Goal: Task Accomplishment & Management: Manage account settings

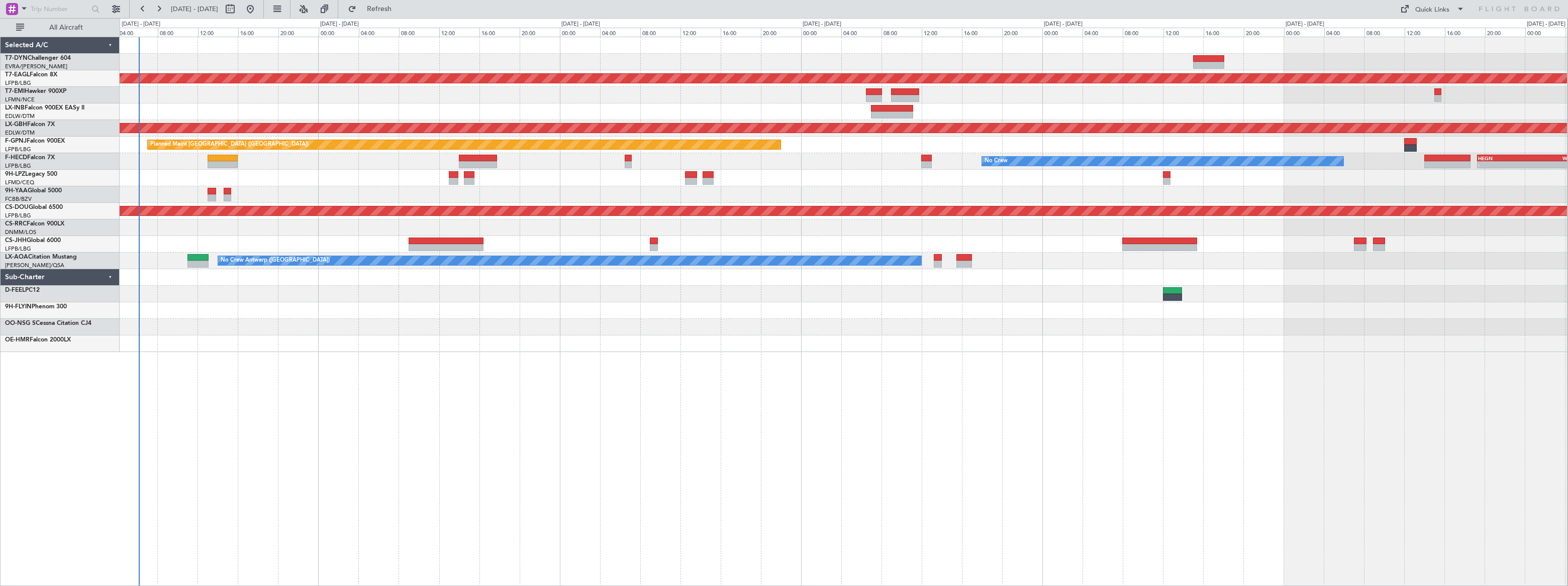
click at [177, 268] on div "Planned Maint Dubai (Al Maktoum Intl) Planned Maint [GEOGRAPHIC_DATA] ([GEOGRAP…" at bounding box center [843, 311] width 1447 height 549
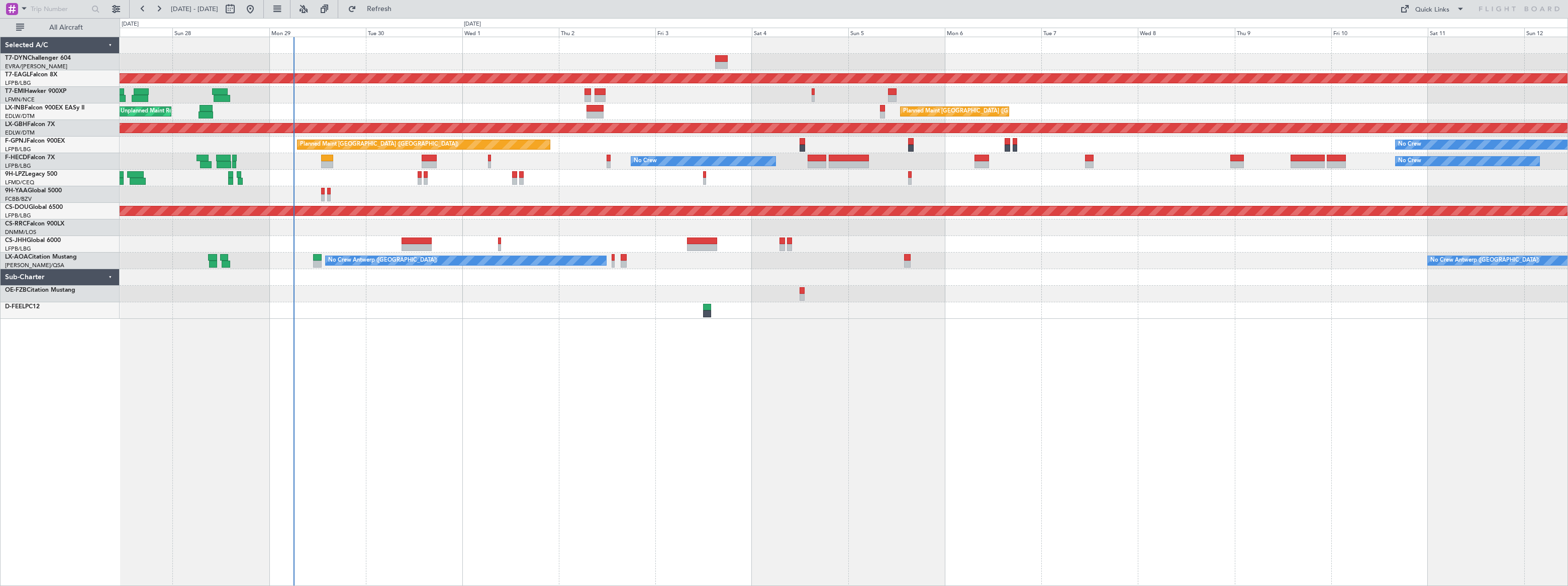
click at [359, 165] on div "No Crew No Crew No Crew Planned Maint [GEOGRAPHIC_DATA] ([GEOGRAPHIC_DATA]) No …" at bounding box center [843, 161] width 1447 height 16
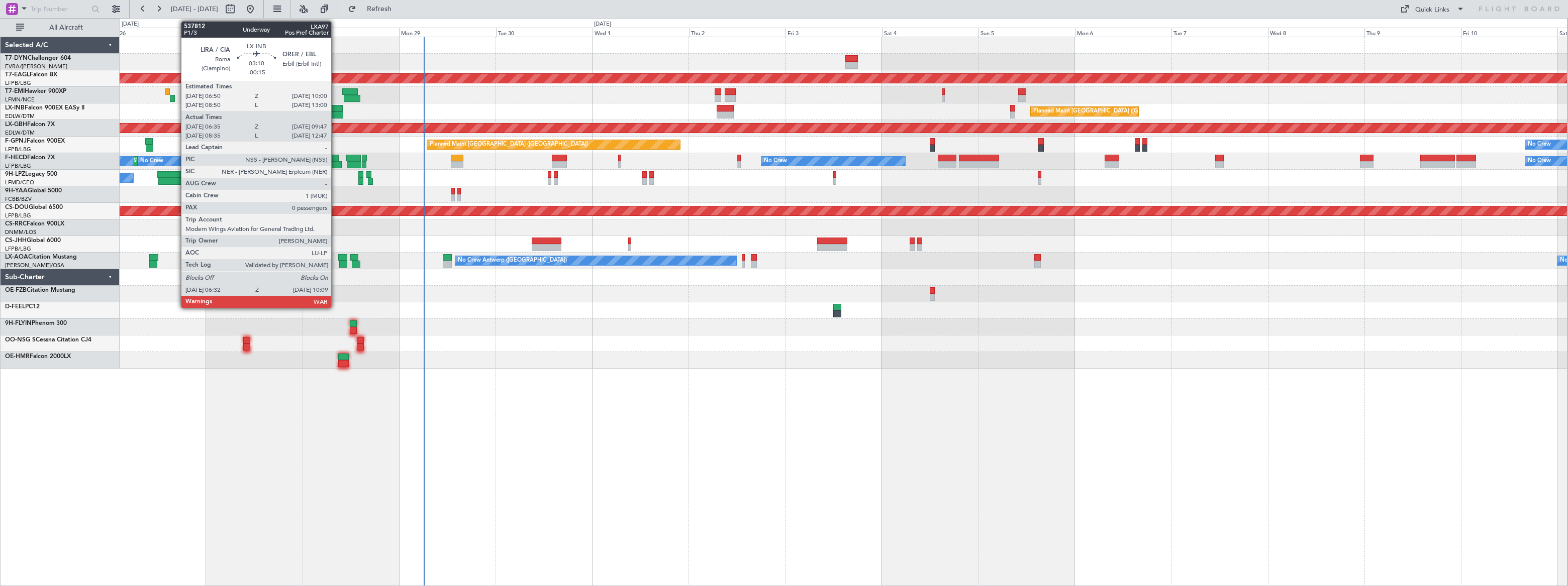
click at [336, 110] on div at bounding box center [337, 108] width 14 height 7
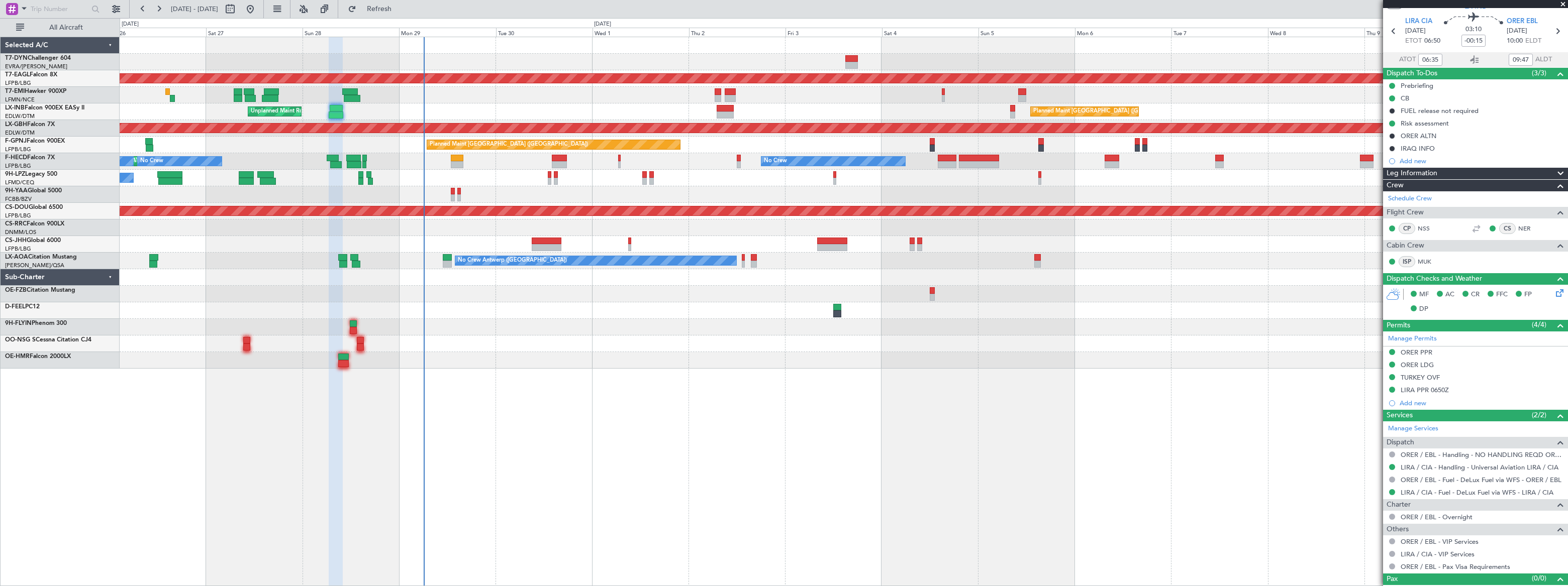
scroll to position [44, 0]
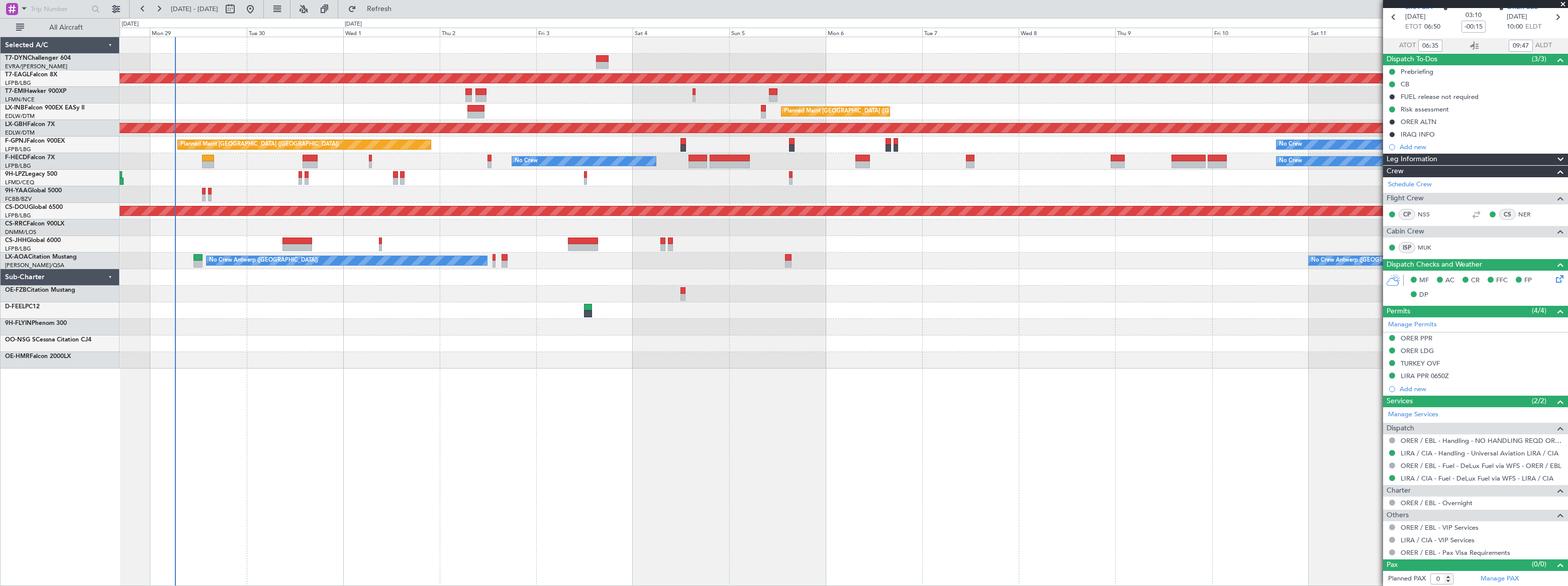
click at [240, 91] on div "Planned Maint Dubai (Al Maktoum Intl) Planned Maint [GEOGRAPHIC_DATA] ([GEOGRAP…" at bounding box center [843, 203] width 1447 height 332
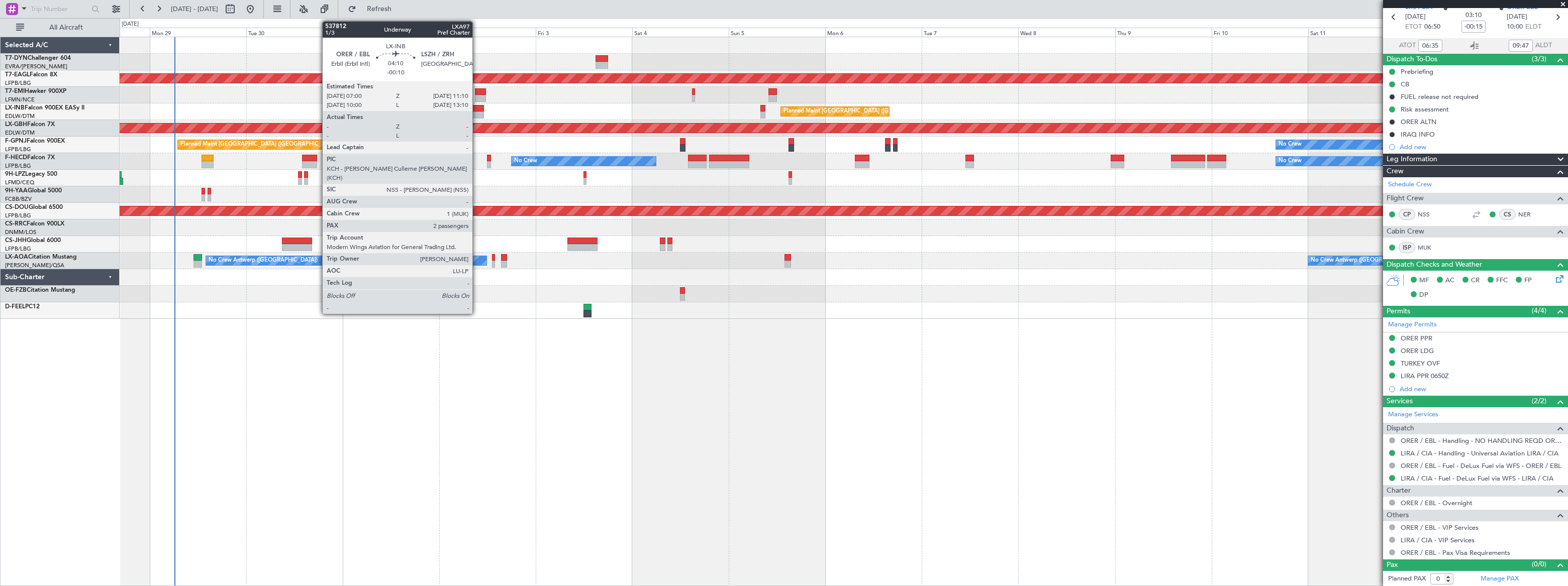
click at [476, 113] on div at bounding box center [475, 115] width 17 height 7
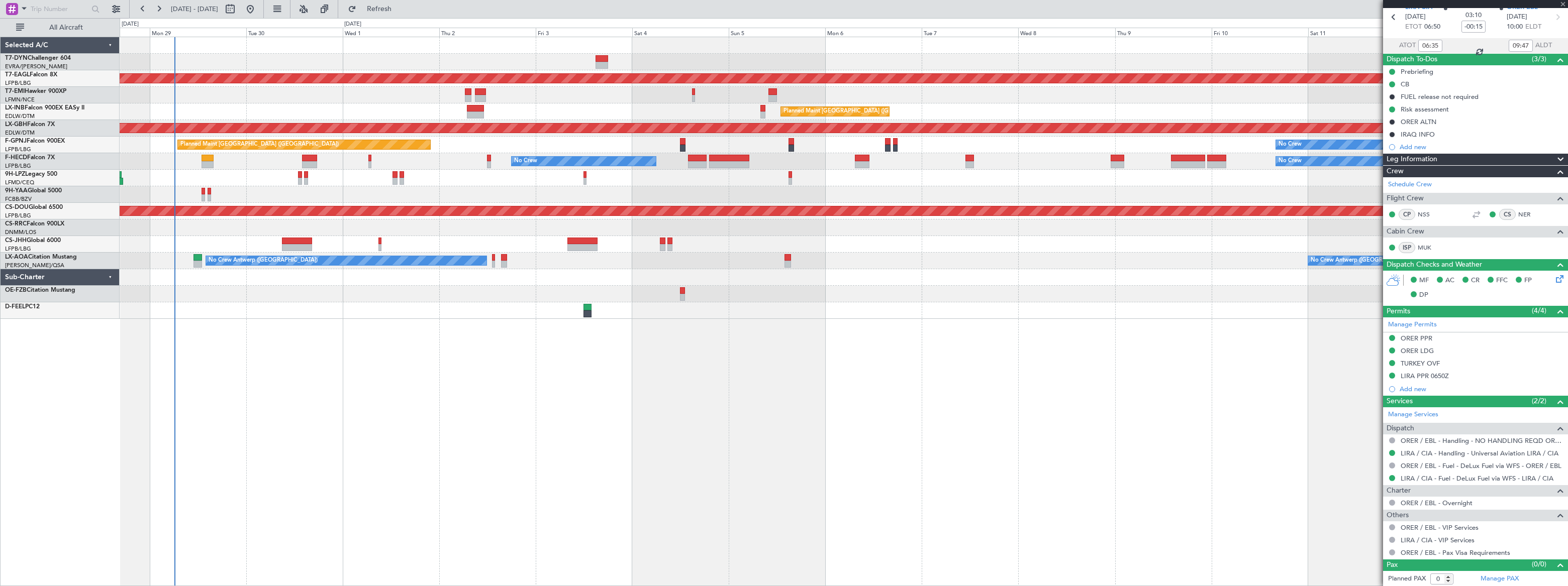
type input "-00:10"
type input "2"
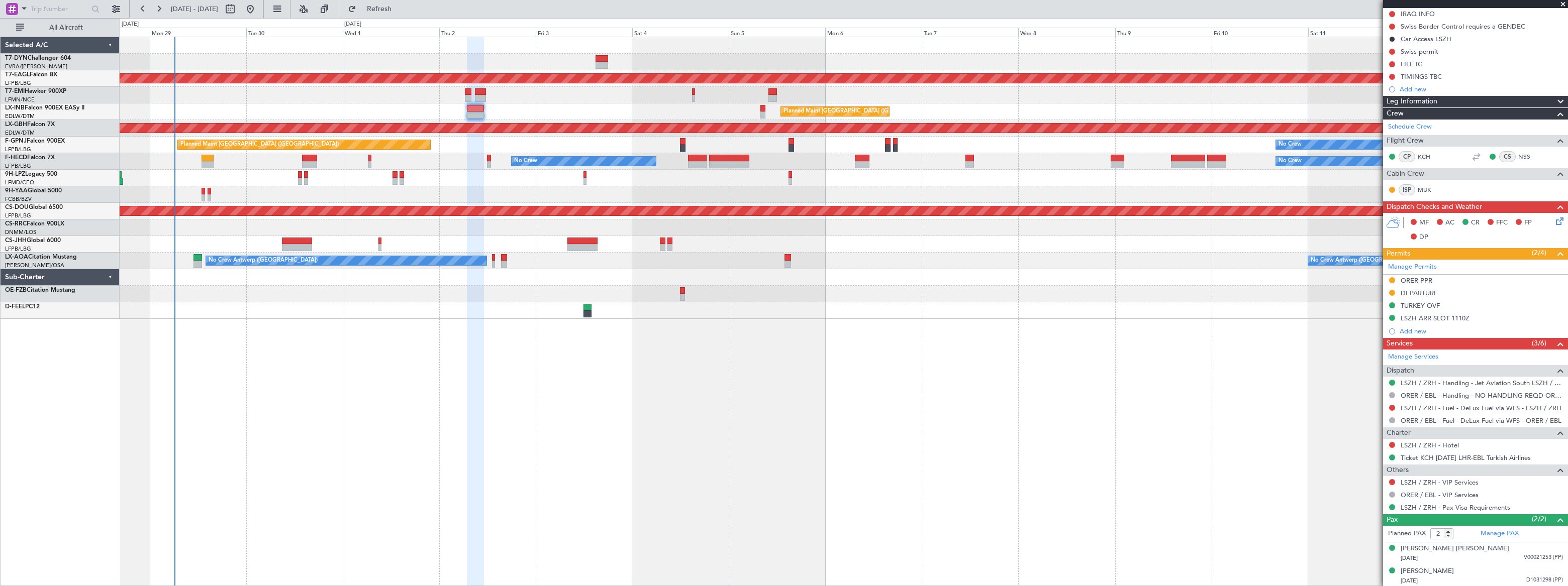
scroll to position [0, 0]
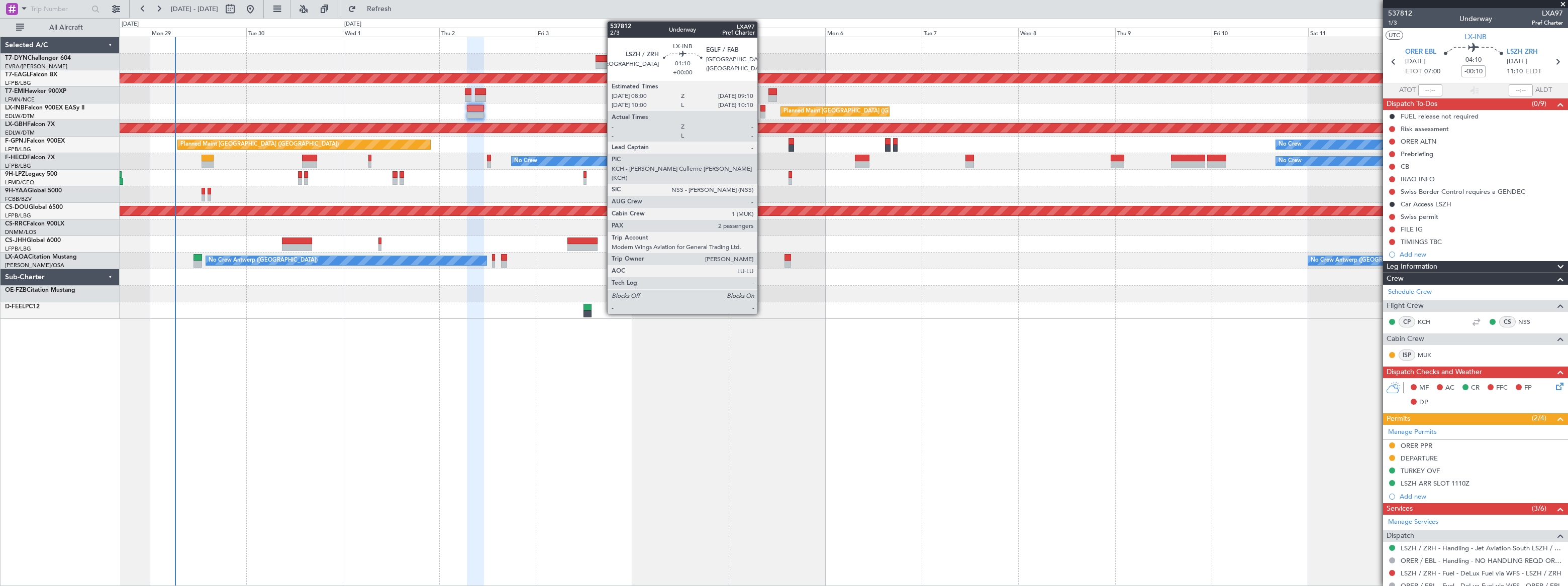
click at [762, 110] on div at bounding box center [762, 108] width 5 height 7
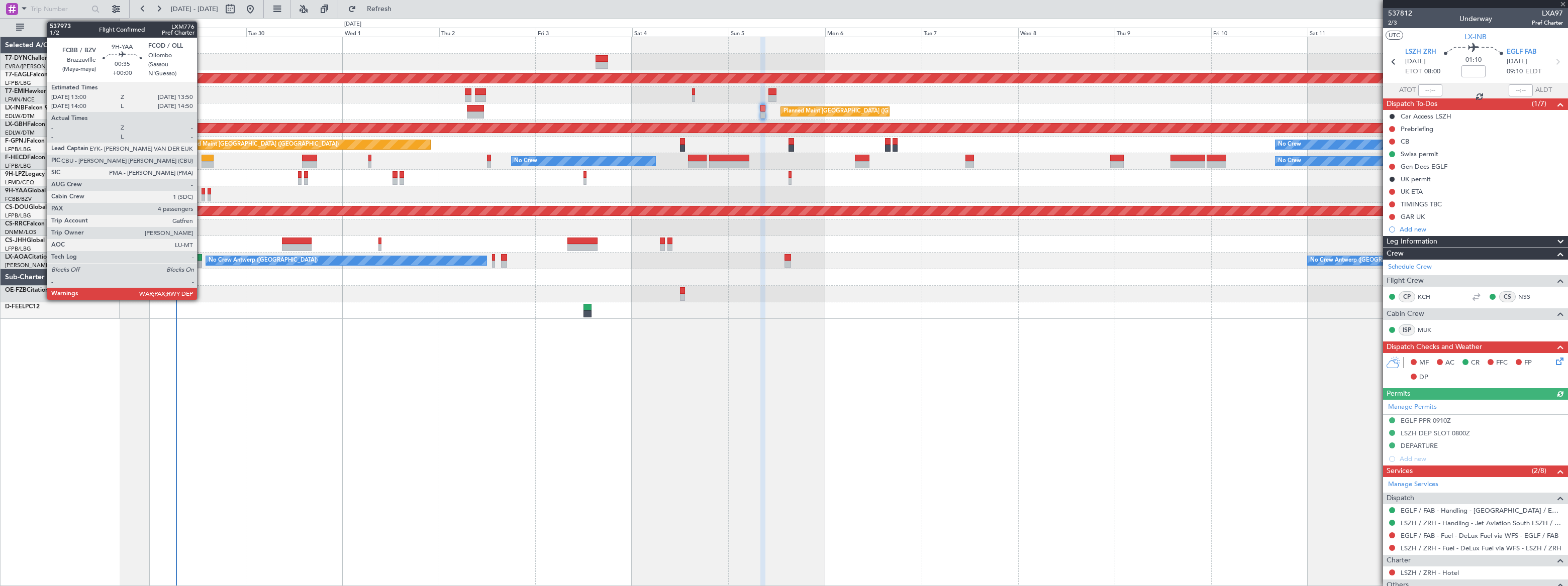
click at [202, 195] on div at bounding box center [203, 198] width 4 height 7
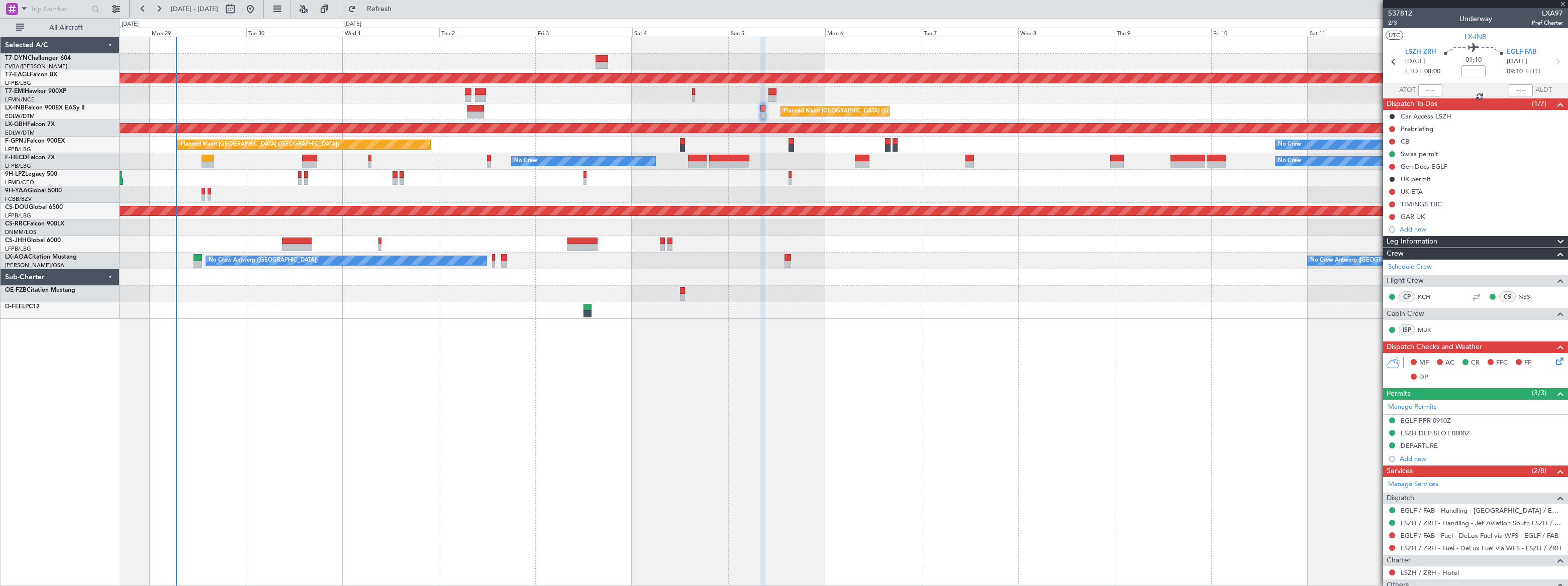
type input "4"
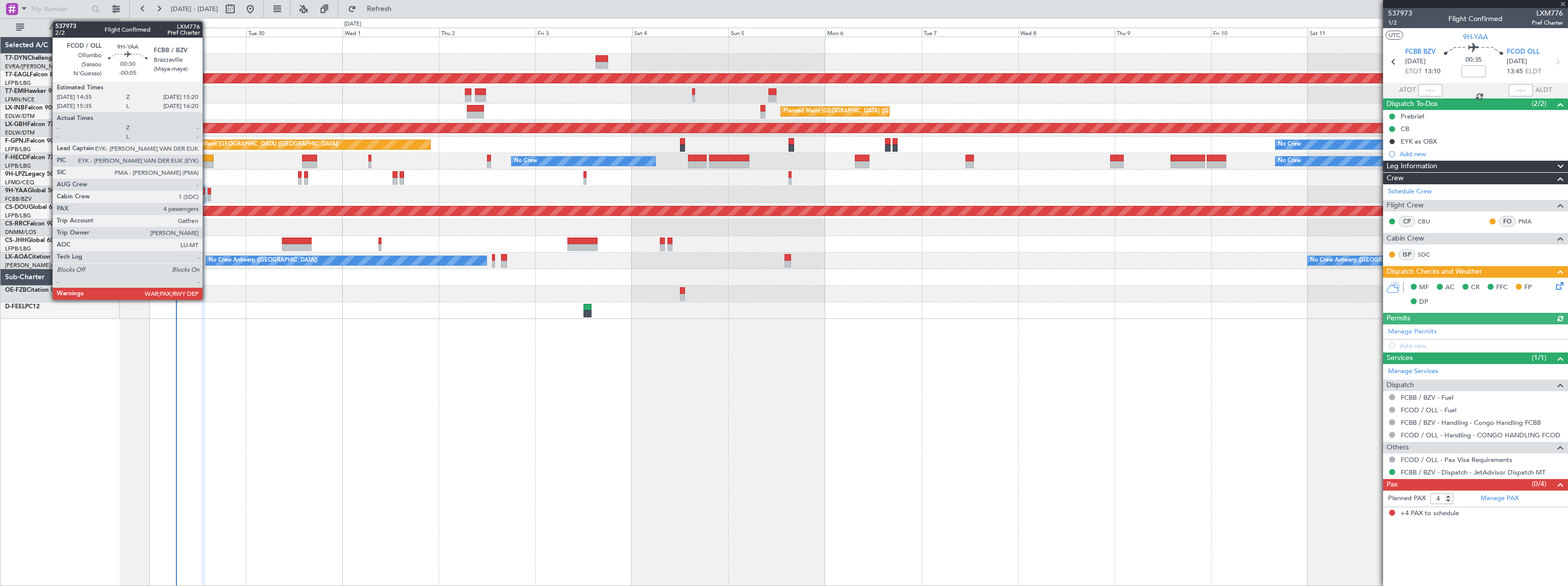
click at [207, 193] on div at bounding box center [209, 191] width 4 height 7
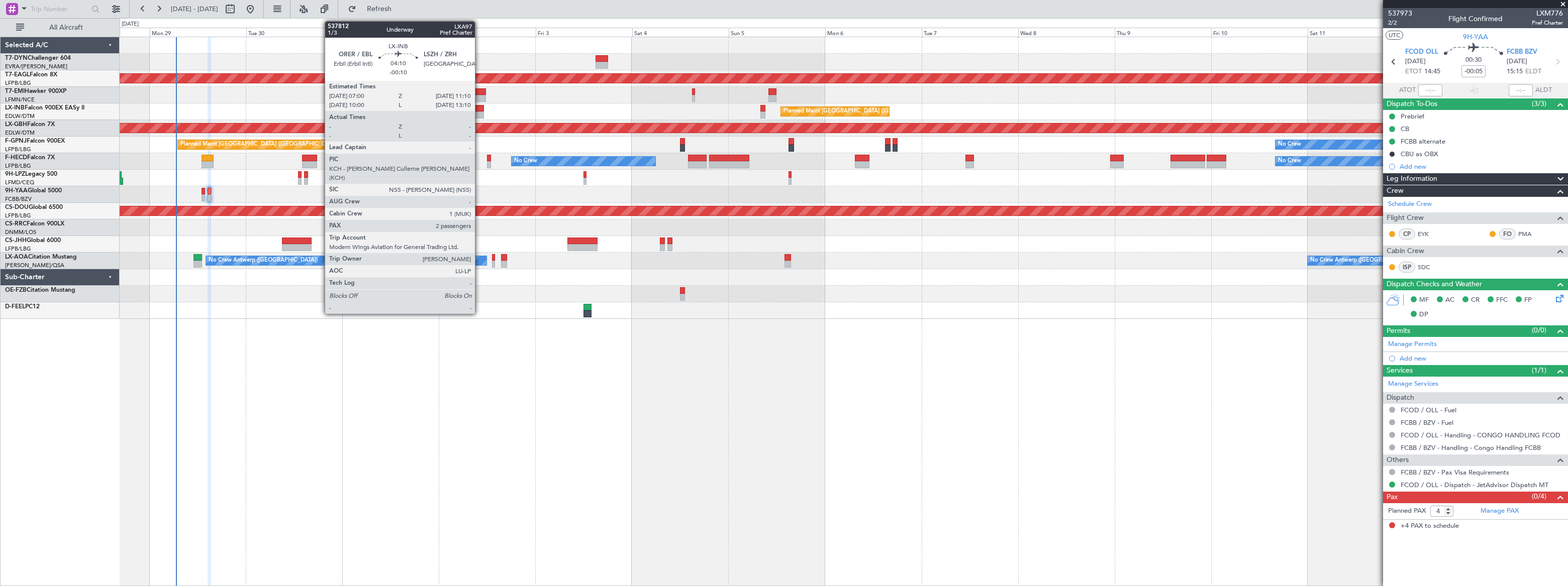
click at [479, 110] on div at bounding box center [475, 108] width 17 height 7
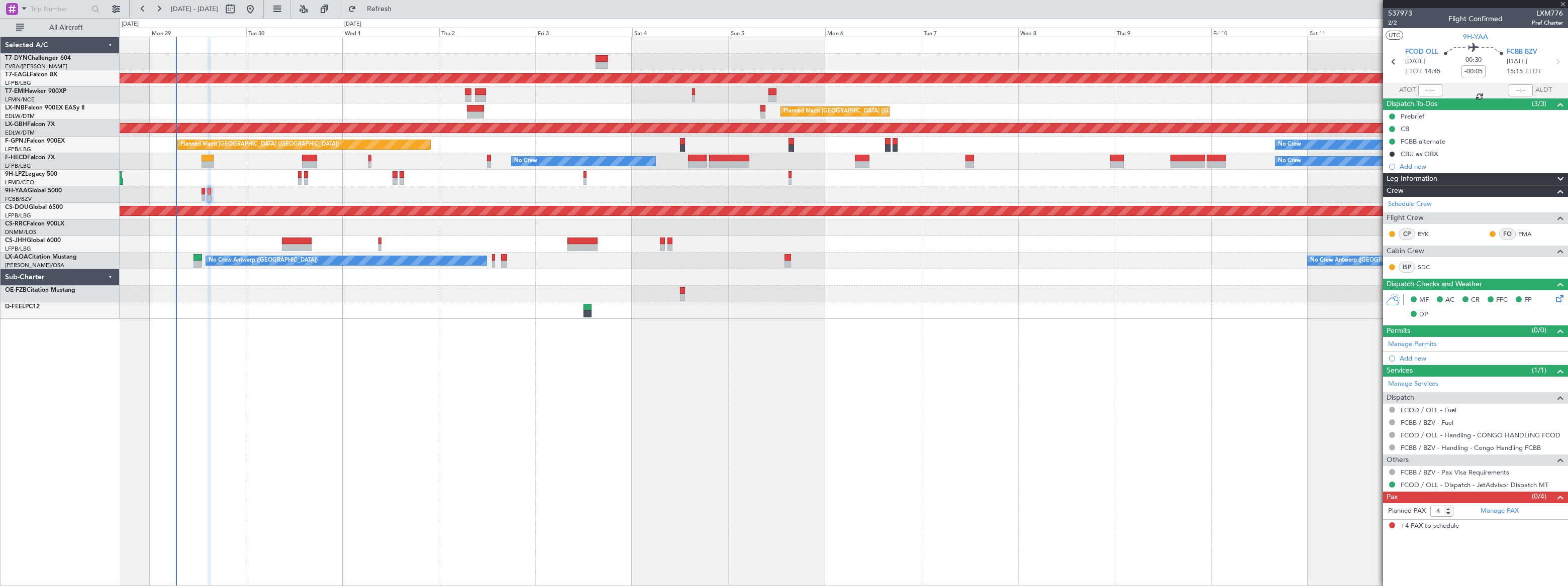
type input "-00:10"
type input "2"
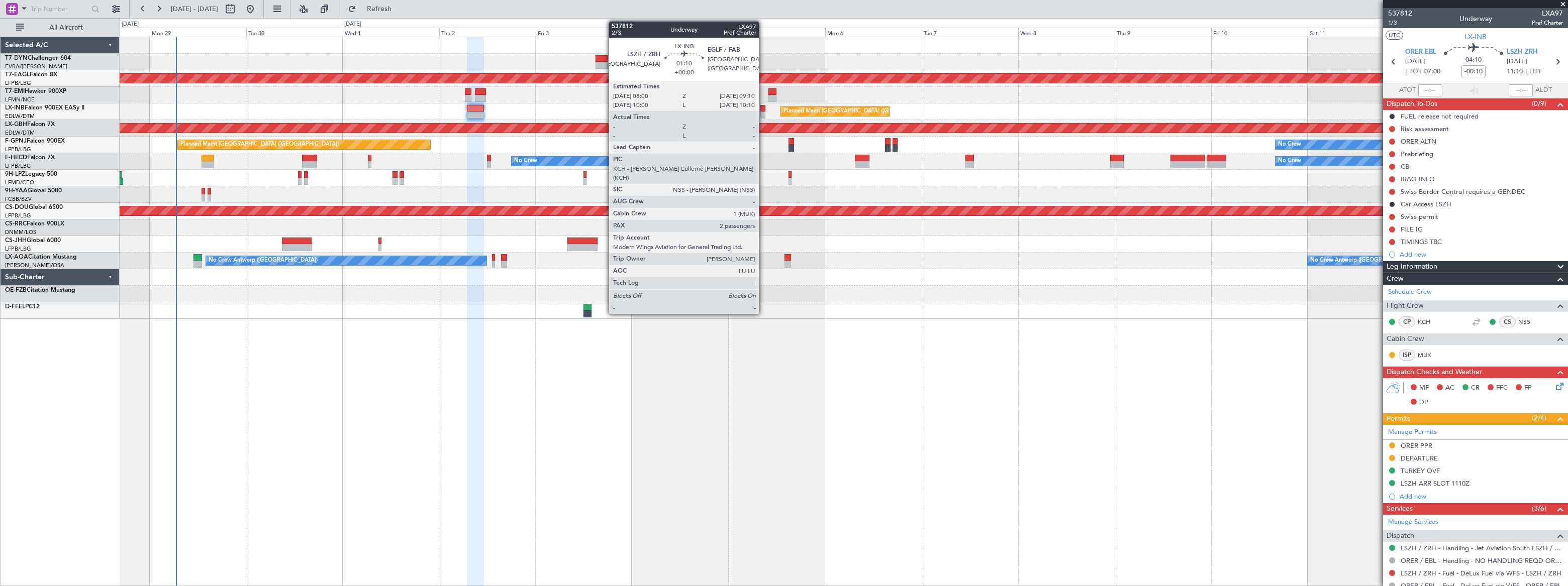
click at [763, 112] on div at bounding box center [762, 115] width 5 height 7
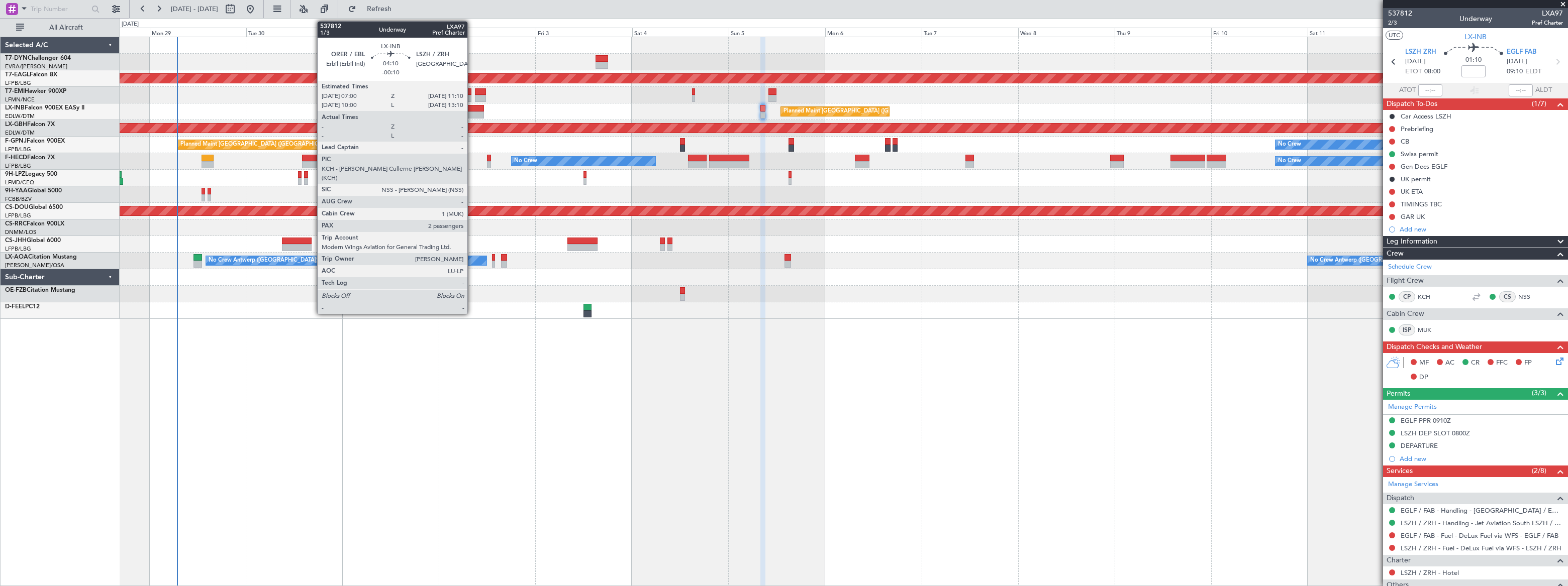
click at [472, 110] on div at bounding box center [475, 108] width 17 height 7
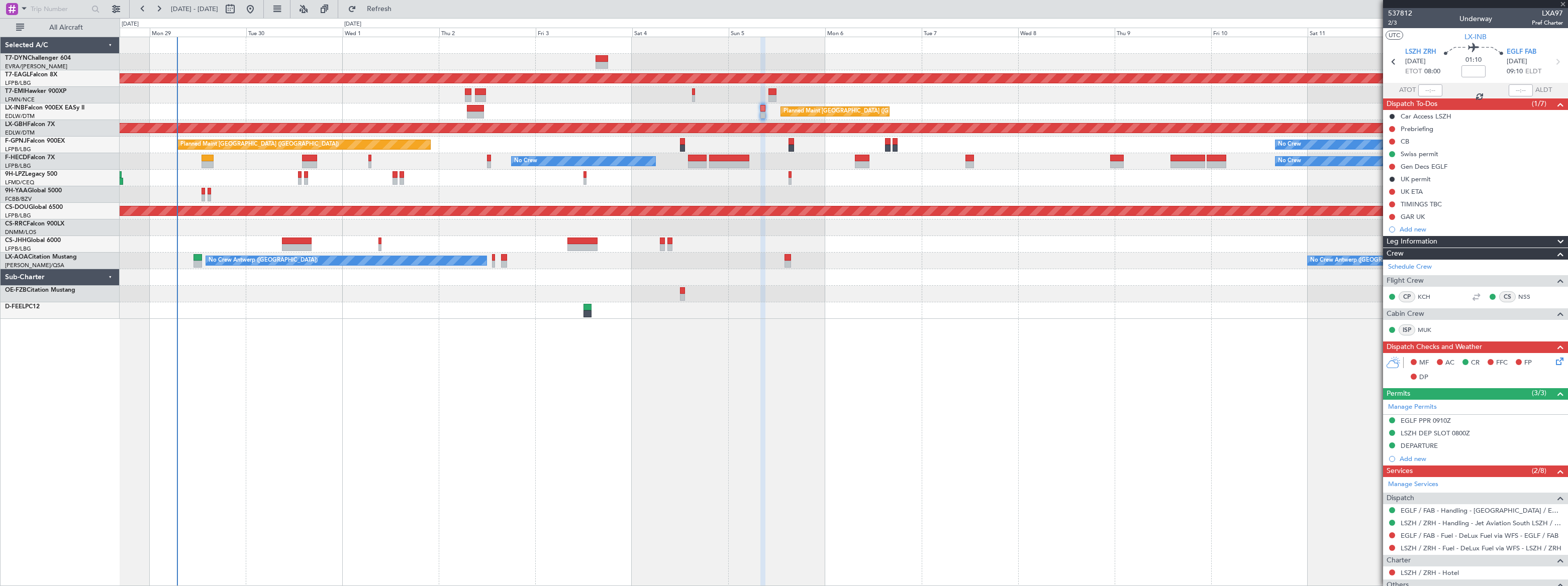
type input "-00:10"
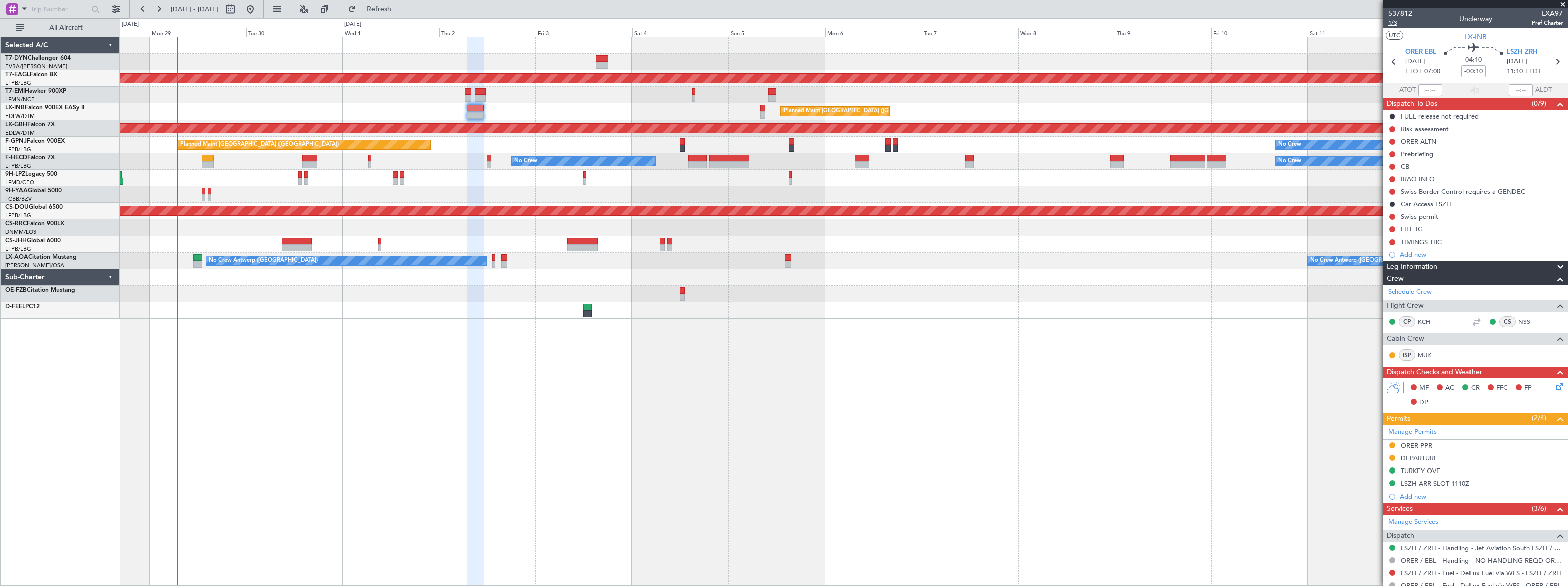
click at [1149, 25] on span "1/3" at bounding box center [1399, 22] width 24 height 9
click at [282, 100] on div at bounding box center [843, 94] width 1447 height 16
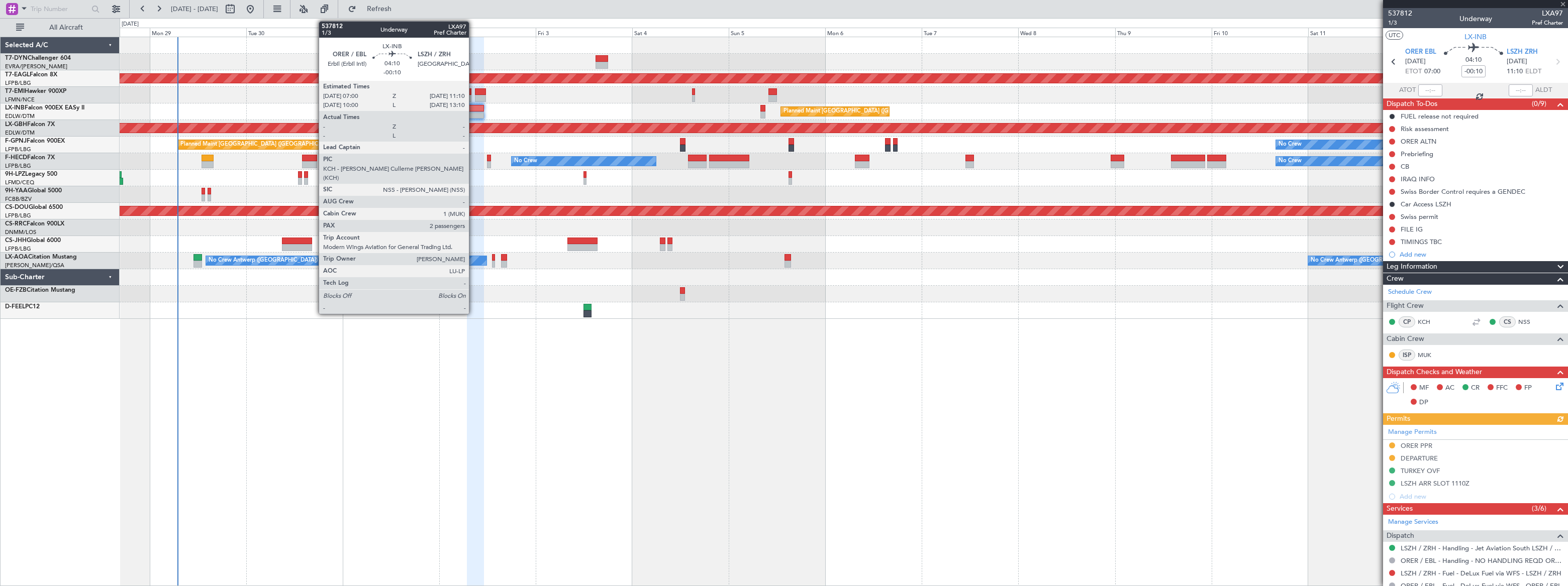
click at [473, 109] on div at bounding box center [475, 108] width 17 height 7
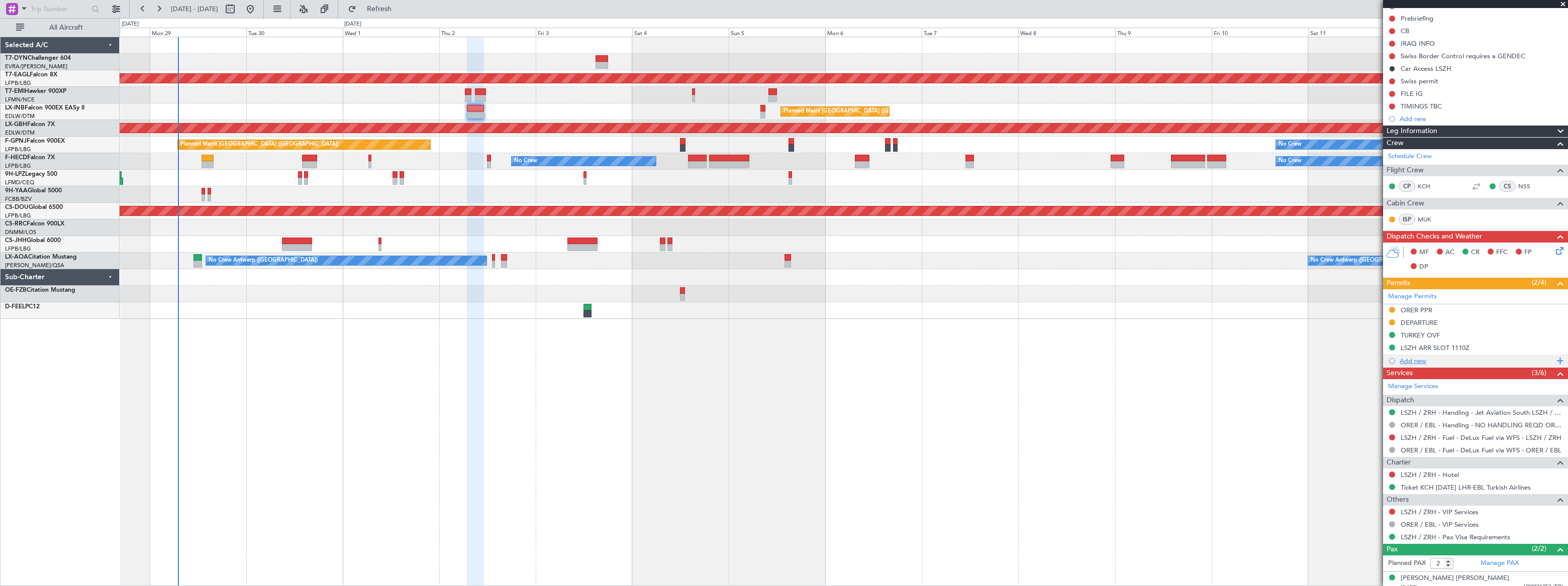
scroll to position [137, 0]
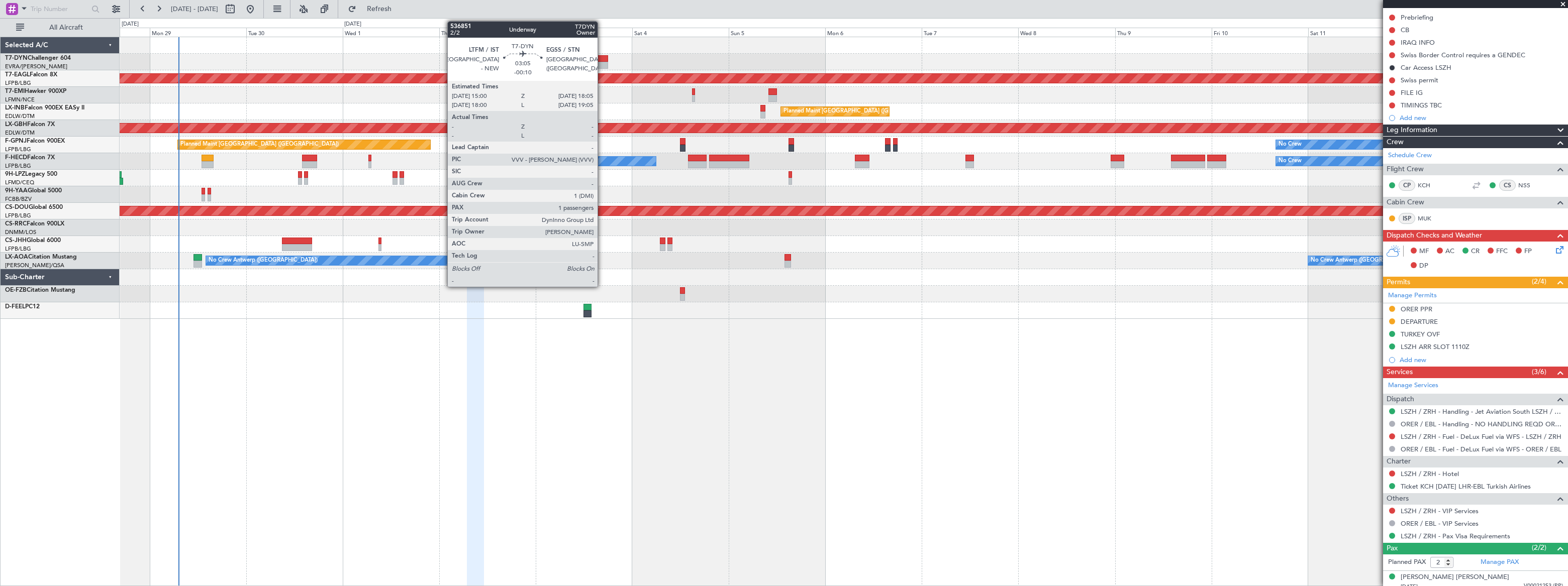
click at [602, 57] on div at bounding box center [601, 58] width 13 height 7
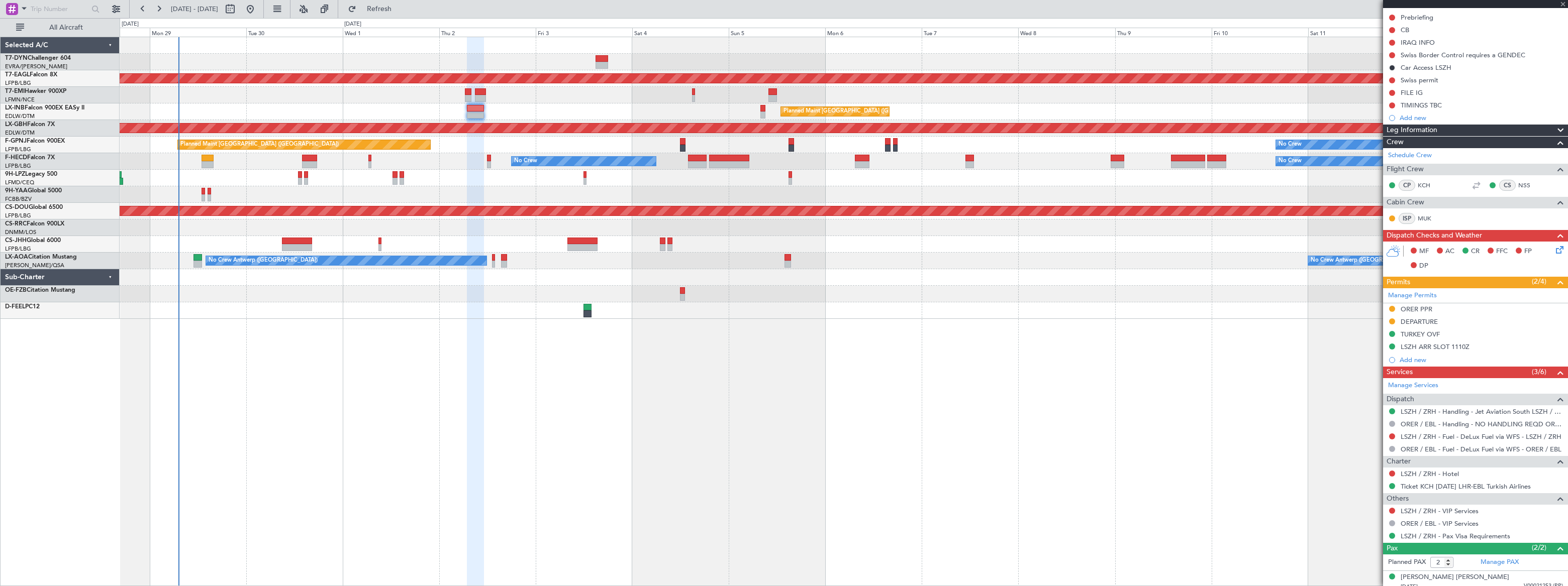
type input "1"
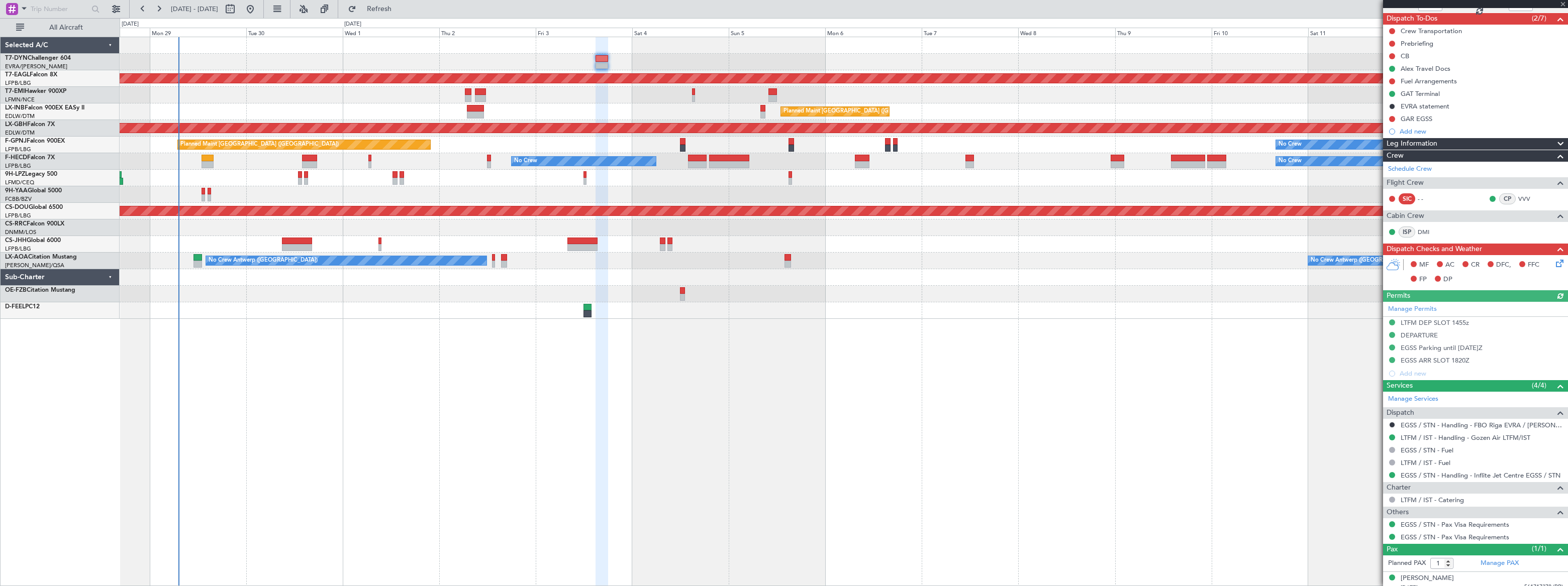
scroll to position [92, 0]
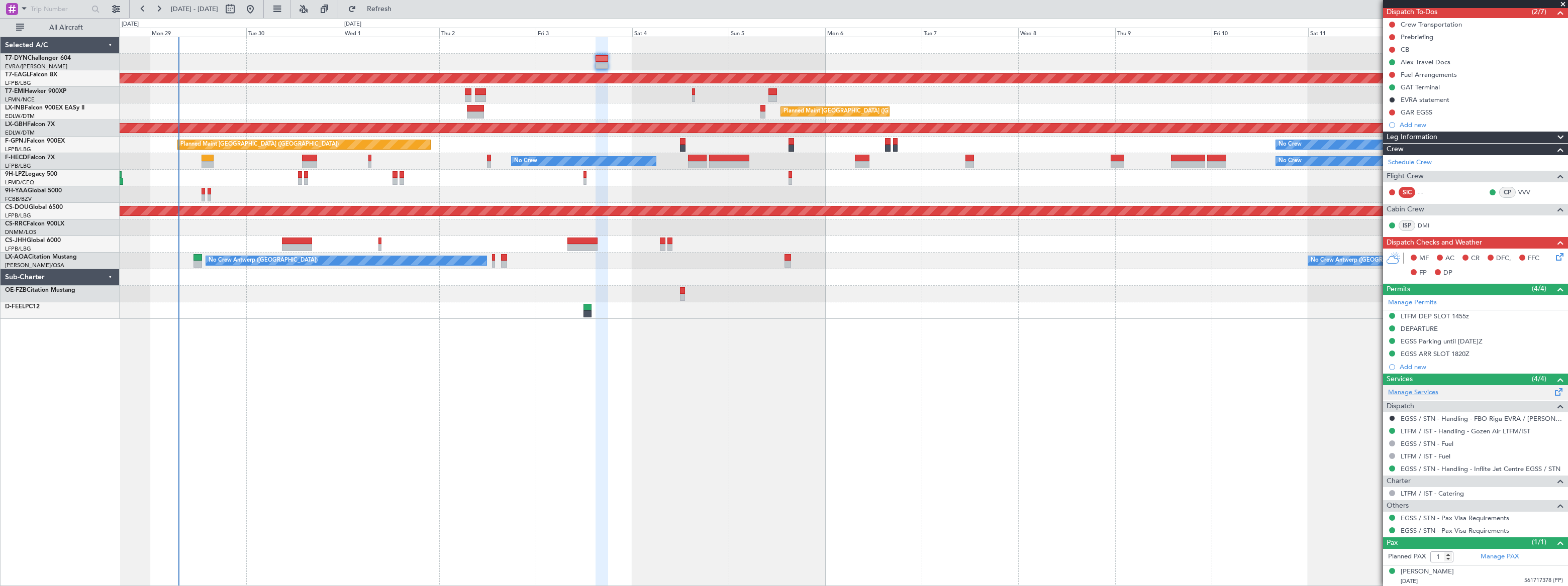
click at [1149, 390] on link "Manage Services" at bounding box center [1413, 392] width 50 height 10
click at [400, 10] on span "Refresh" at bounding box center [380, 9] width 42 height 7
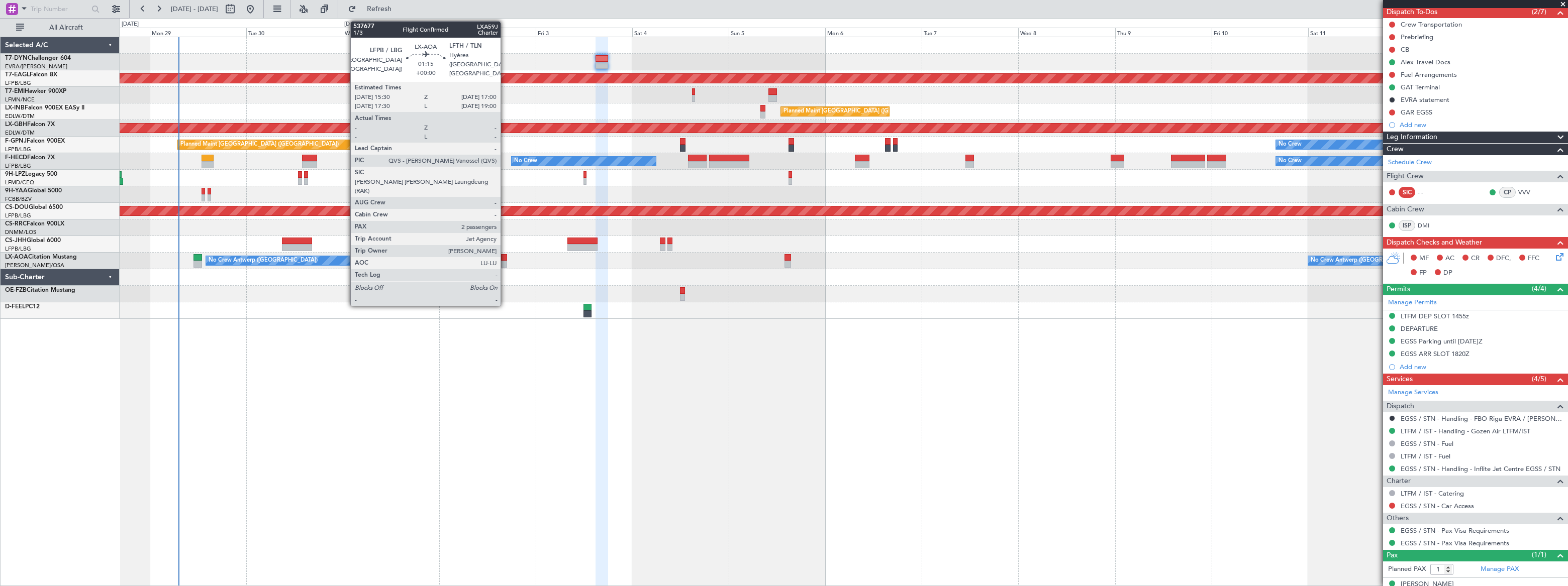
click at [505, 259] on div at bounding box center [504, 257] width 7 height 7
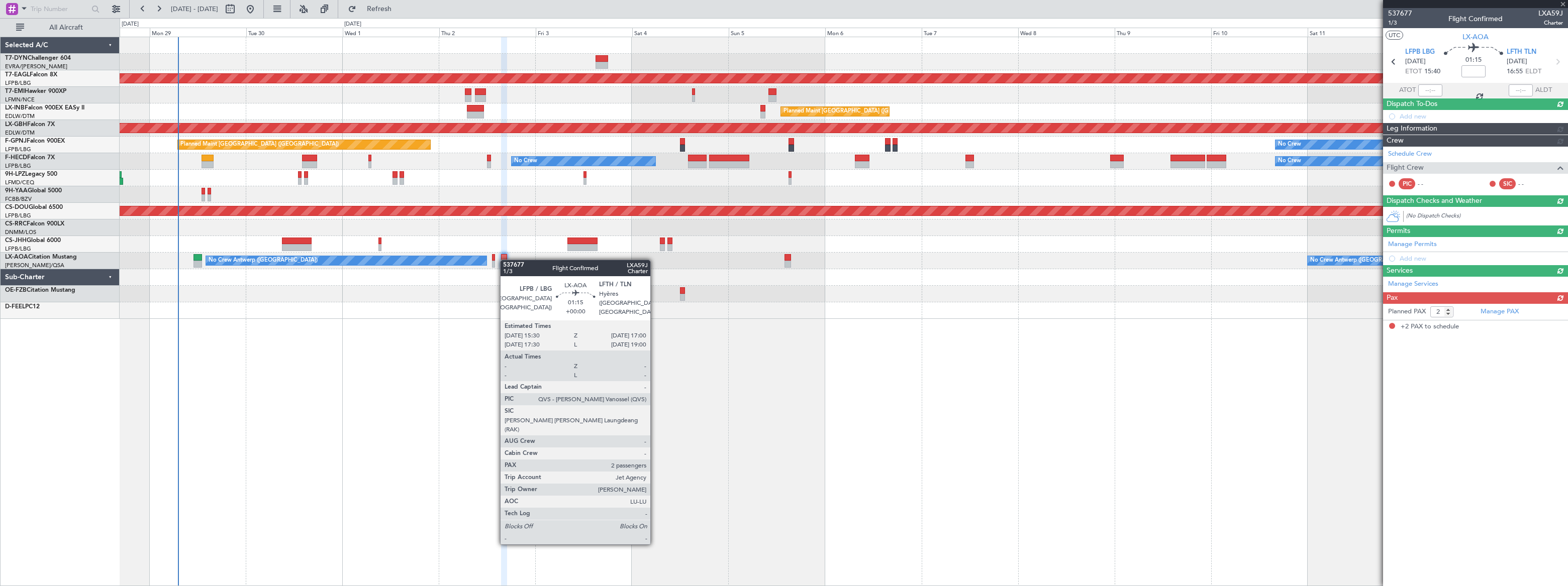
scroll to position [0, 0]
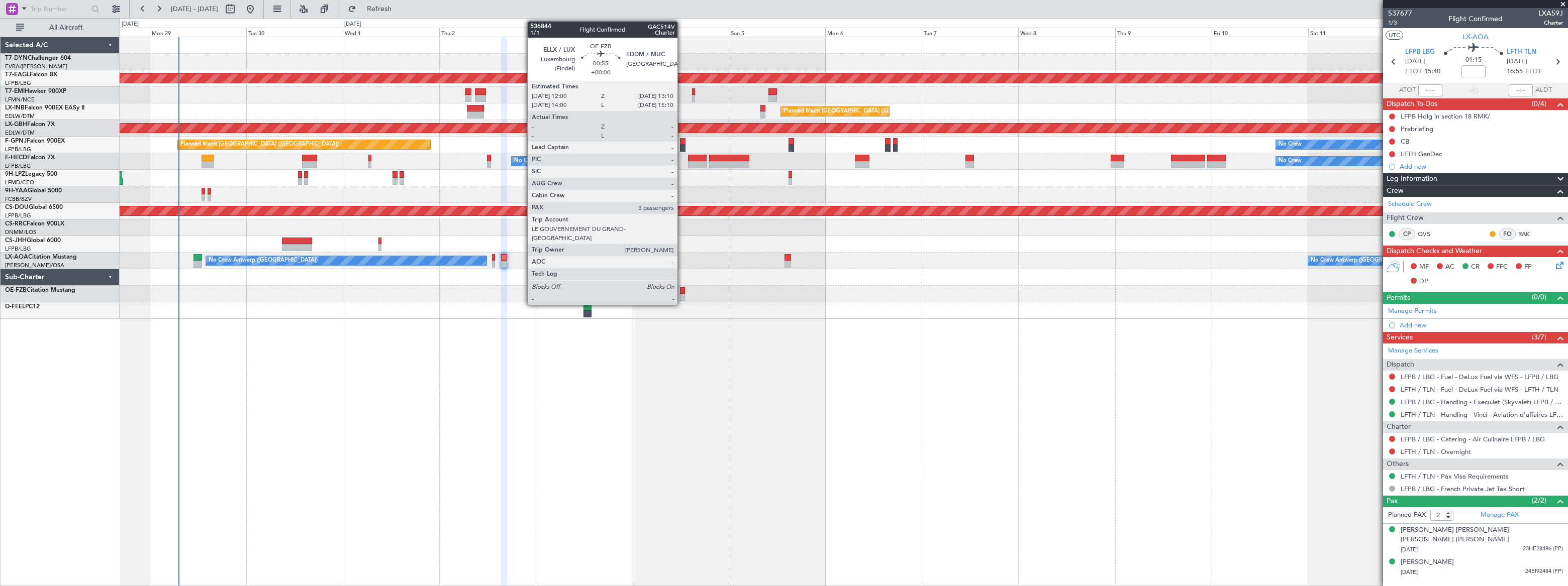
click at [682, 291] on div at bounding box center [682, 290] width 5 height 7
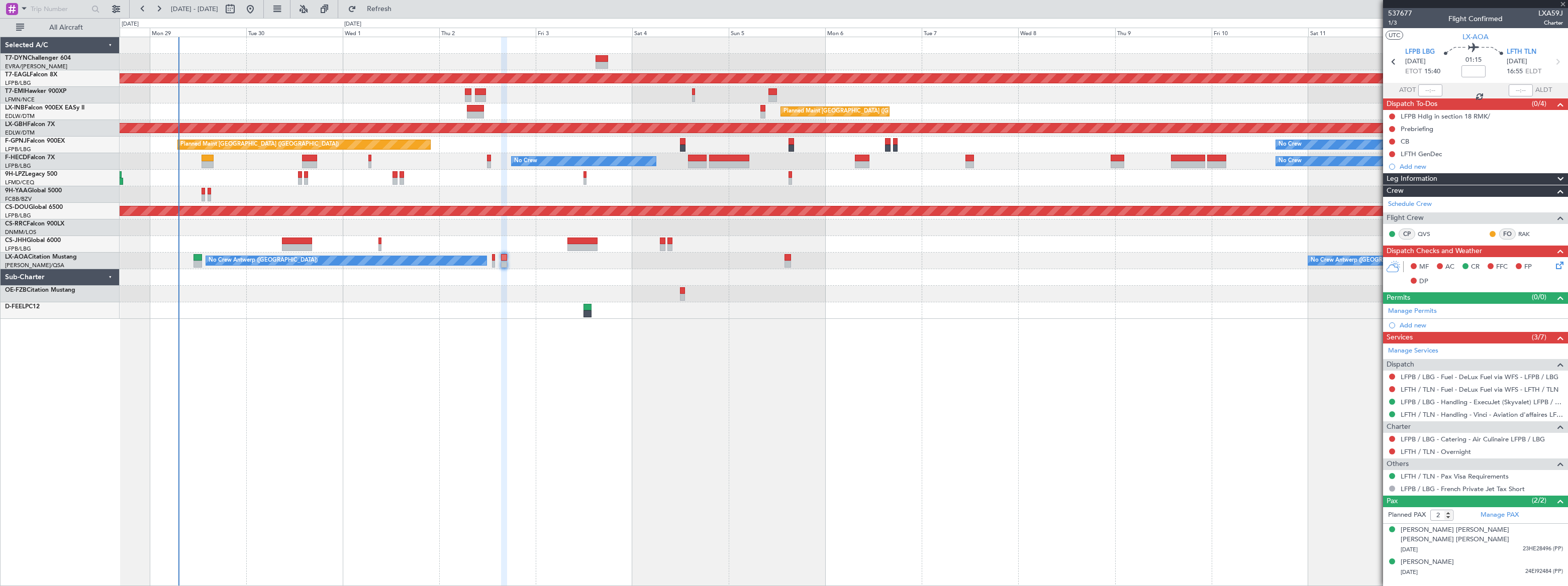
type input "3"
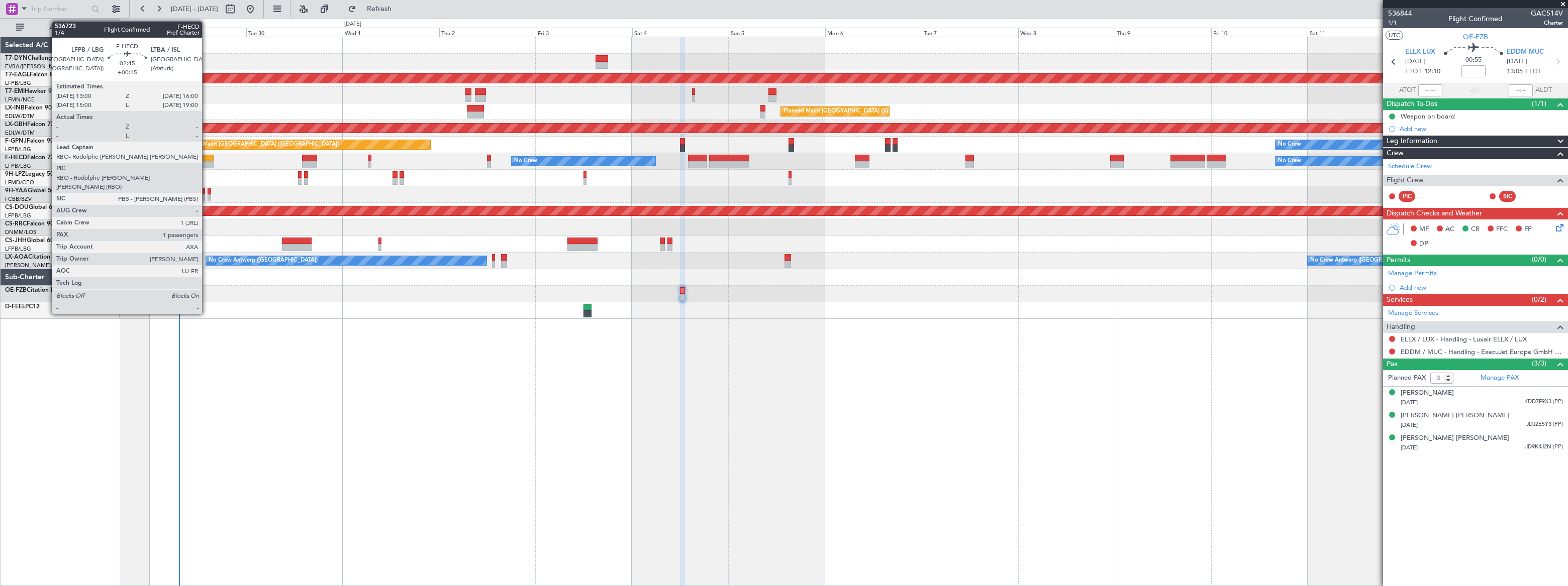
click at [206, 157] on div at bounding box center [207, 157] width 13 height 7
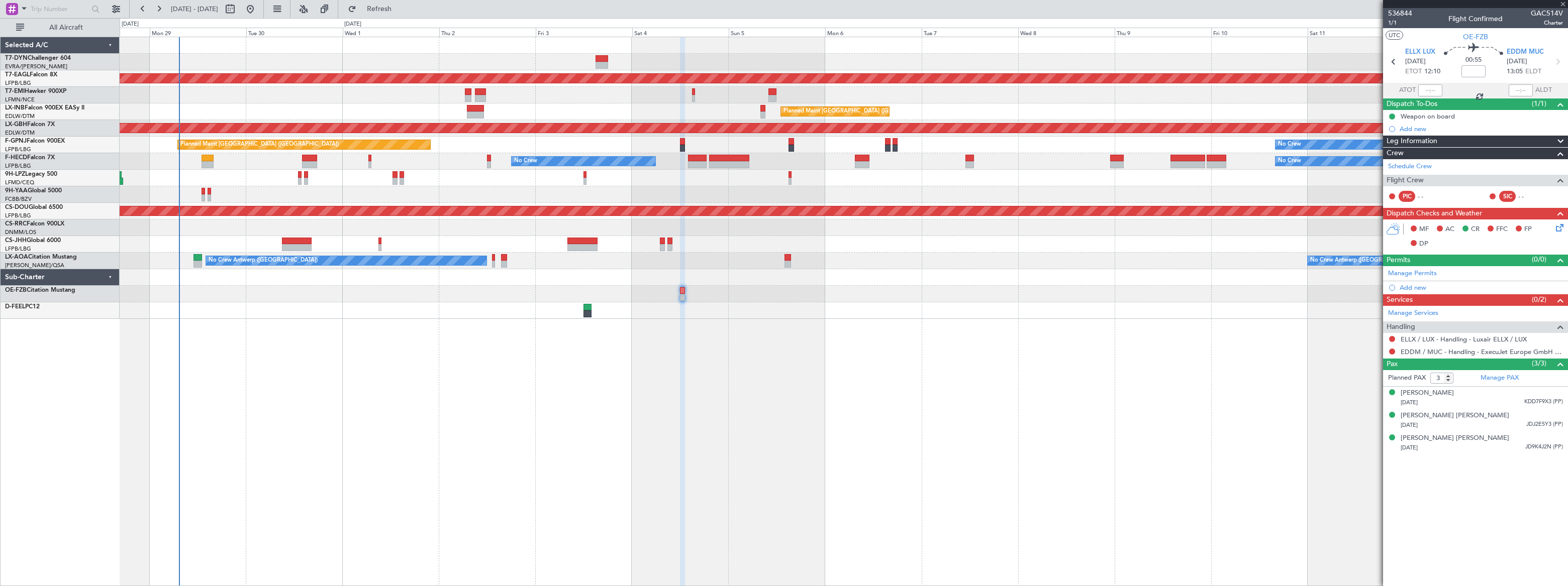
type input "+00:15"
type input "1"
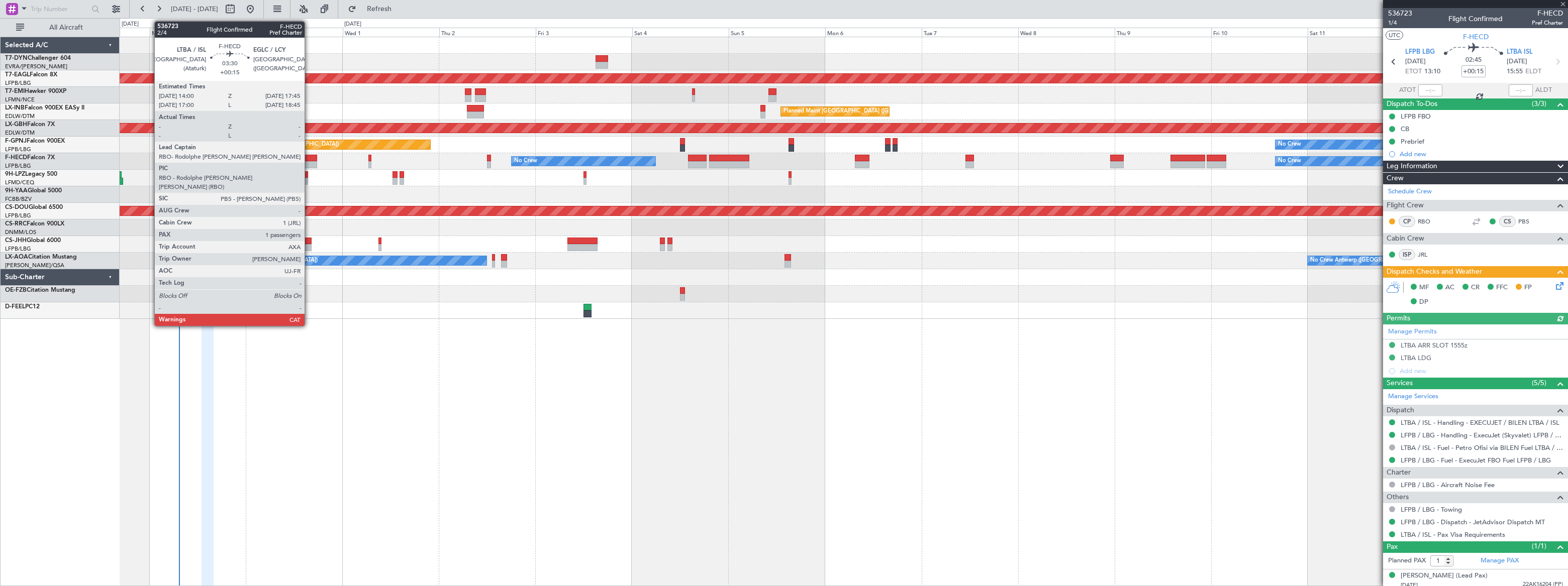
click at [309, 158] on div at bounding box center [310, 157] width 15 height 7
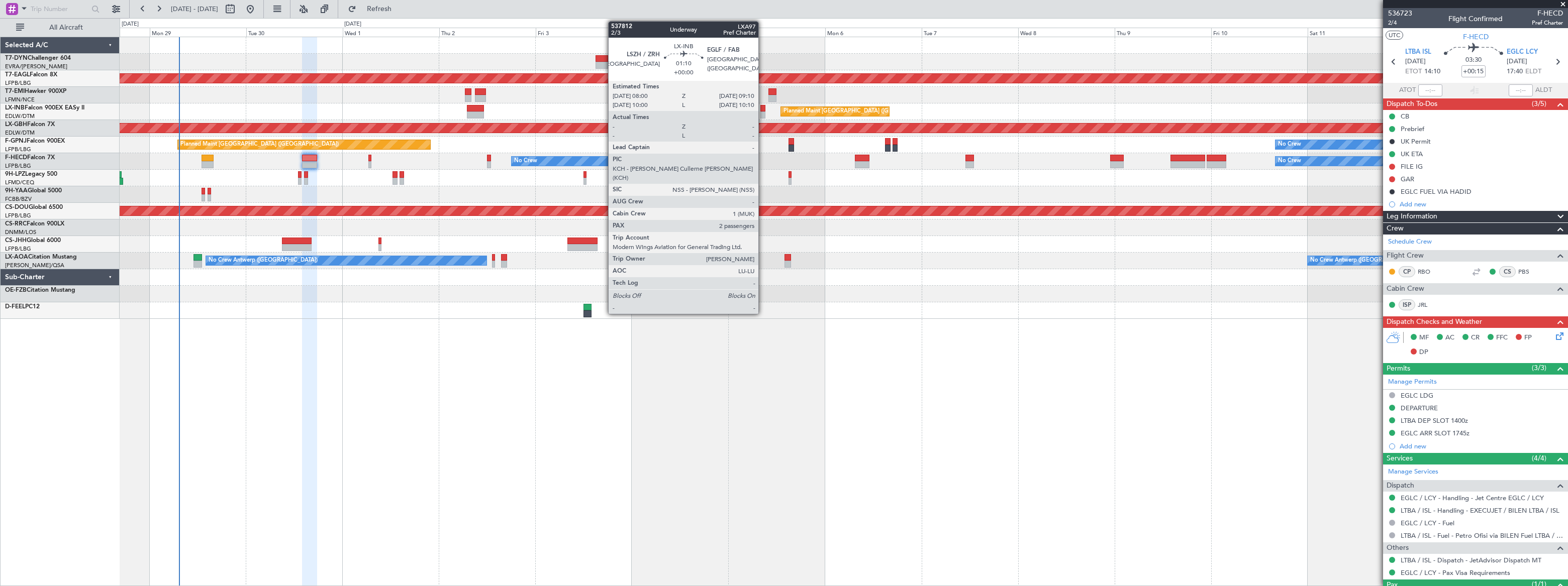
click at [763, 113] on div at bounding box center [762, 115] width 5 height 7
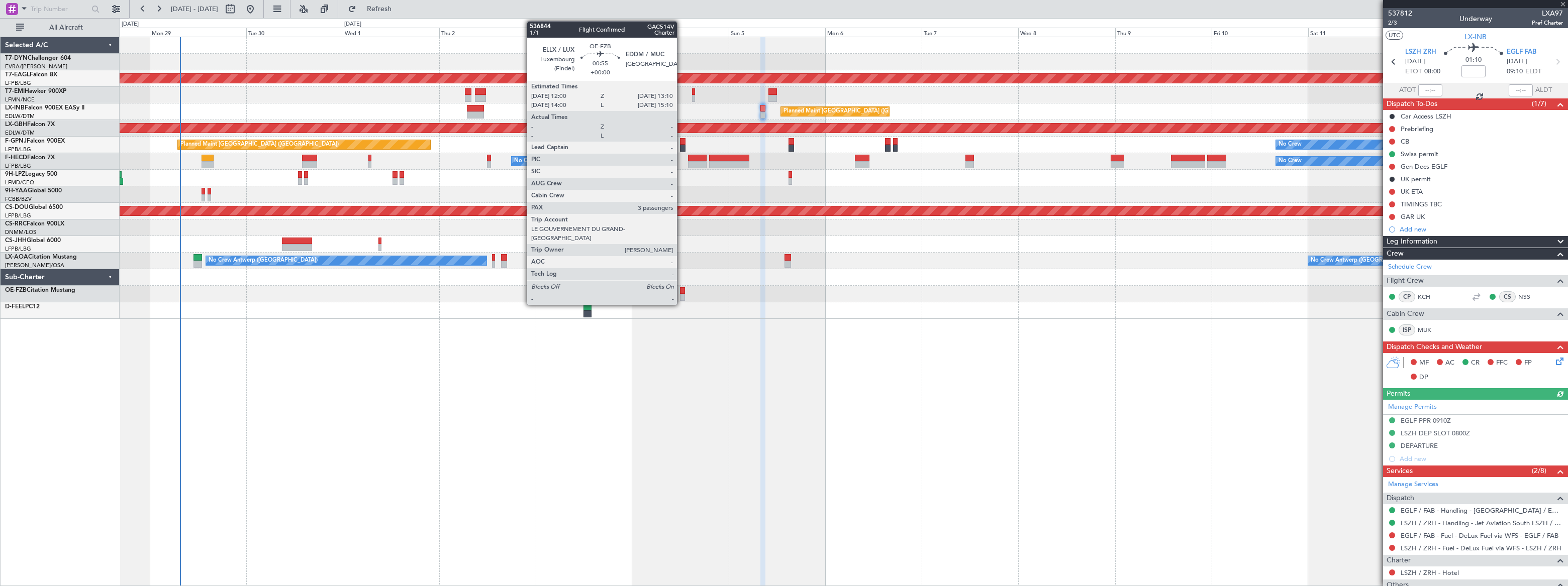
click at [684, 294] on div at bounding box center [682, 297] width 5 height 7
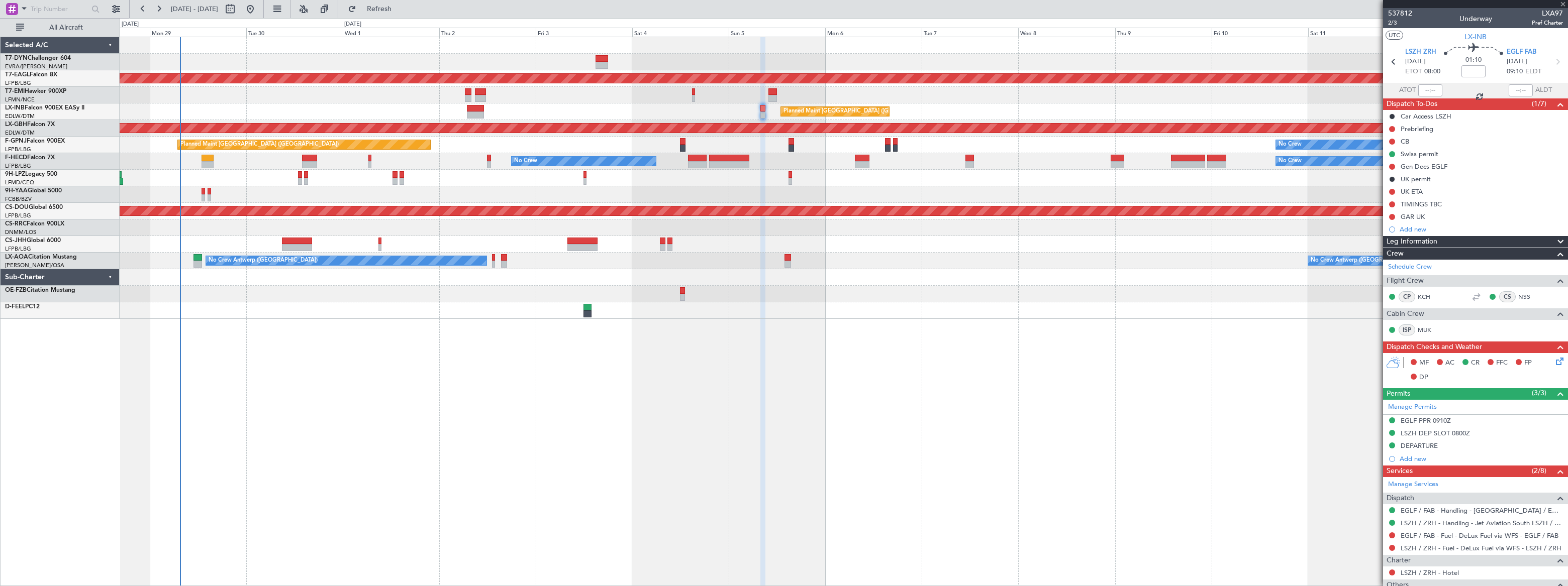
type input "3"
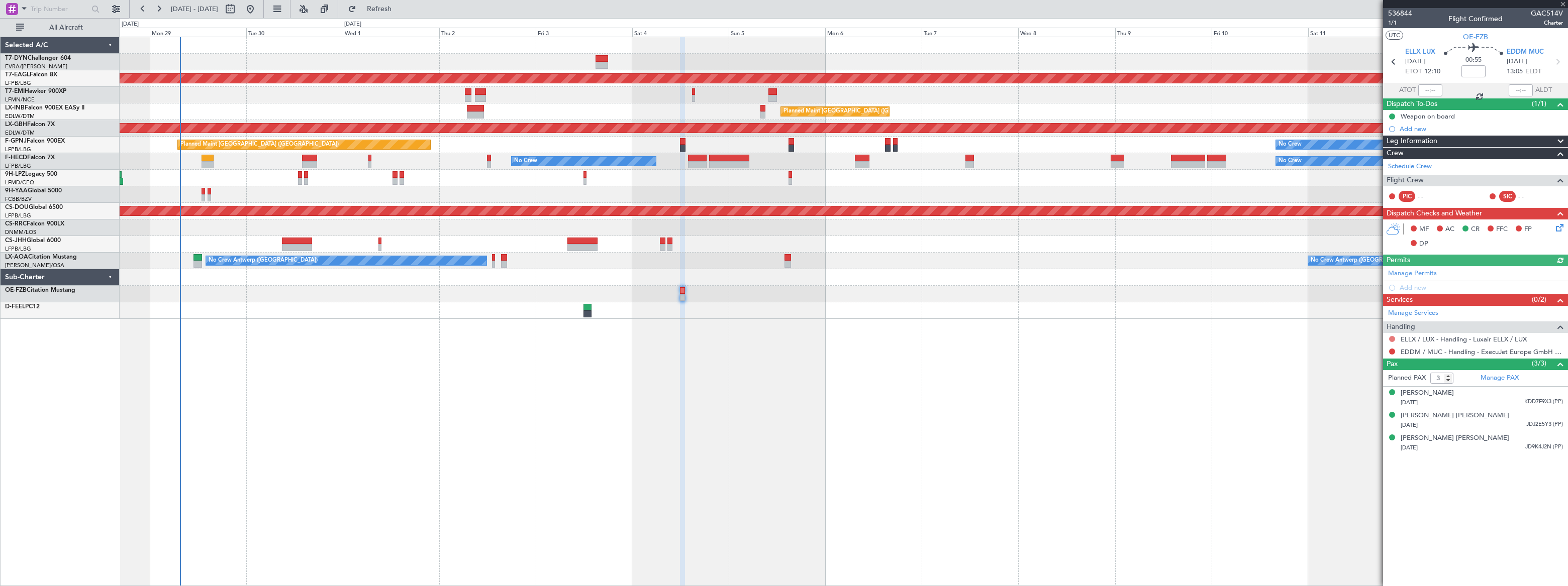
click at [1149, 336] on button at bounding box center [1392, 339] width 6 height 6
drag, startPoint x: 1352, startPoint y: 460, endPoint x: 1352, endPoint y: 451, distance: 9.0
click at [1149, 430] on span "Confirmed" at bounding box center [1363, 458] width 31 height 10
click at [1149, 350] on button at bounding box center [1392, 352] width 6 height 6
click at [1149, 430] on span "Confirmed" at bounding box center [1363, 470] width 31 height 10
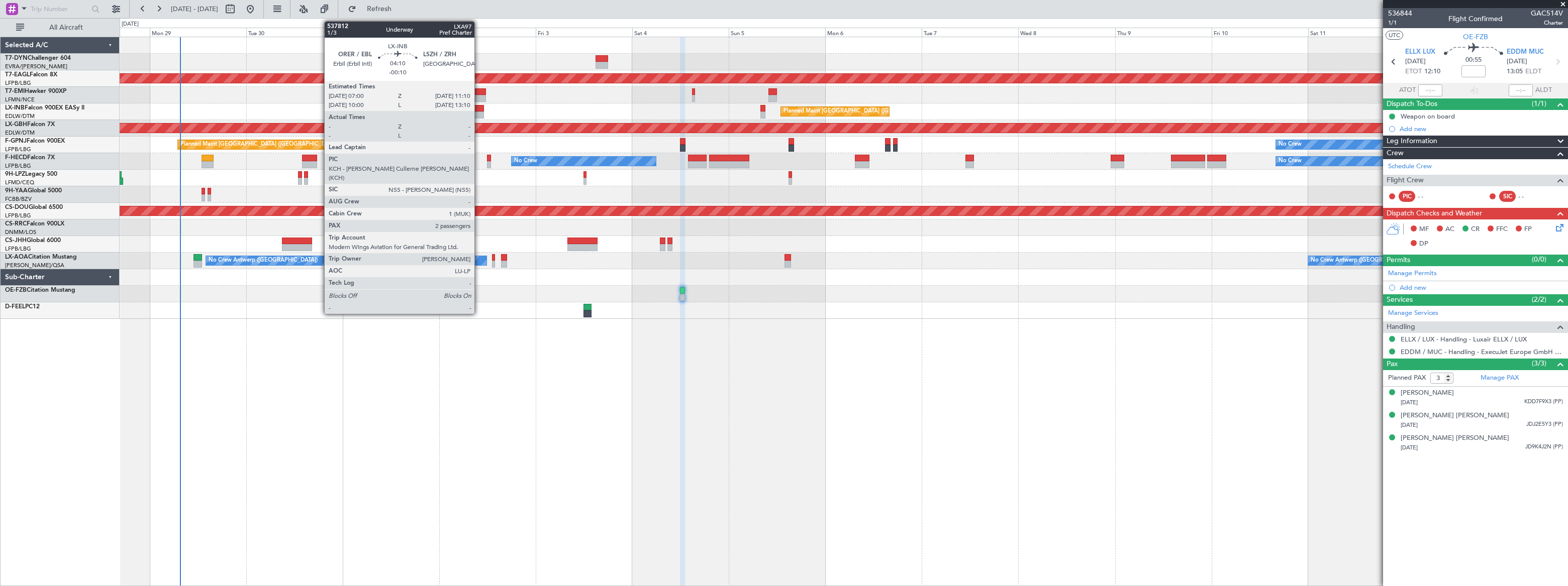
click at [479, 112] on div at bounding box center [475, 115] width 17 height 7
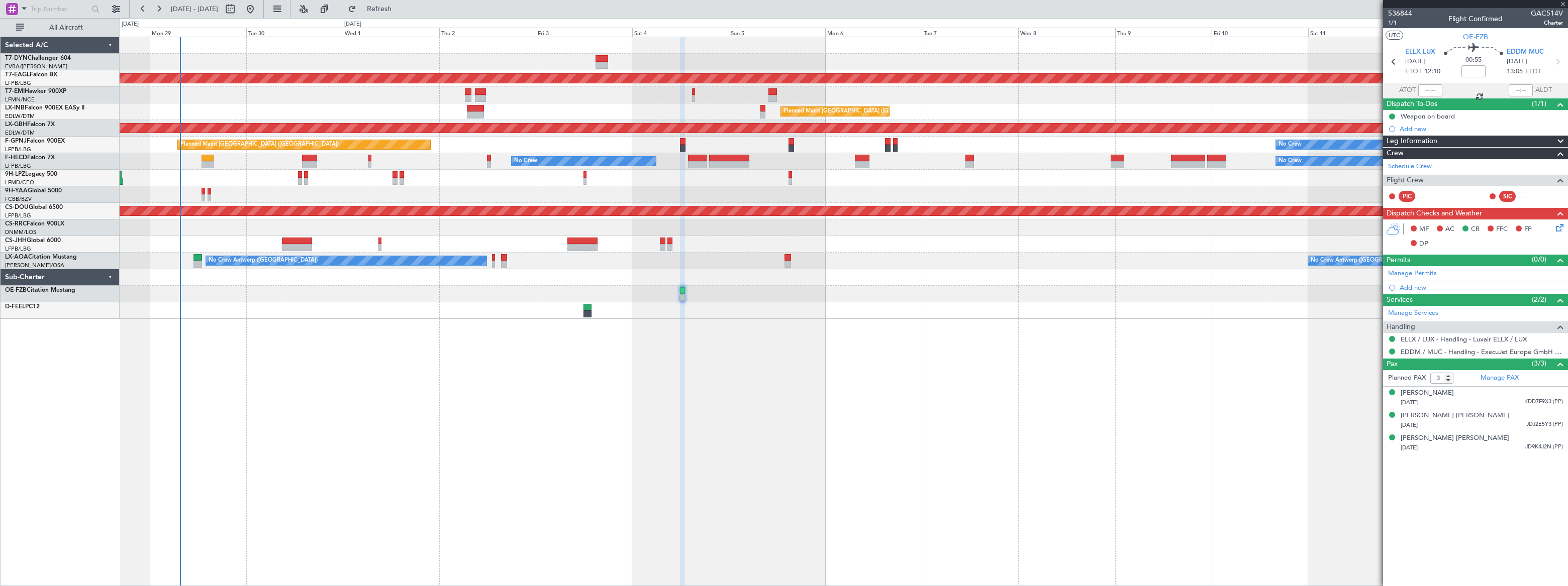
type input "-00:10"
type input "2"
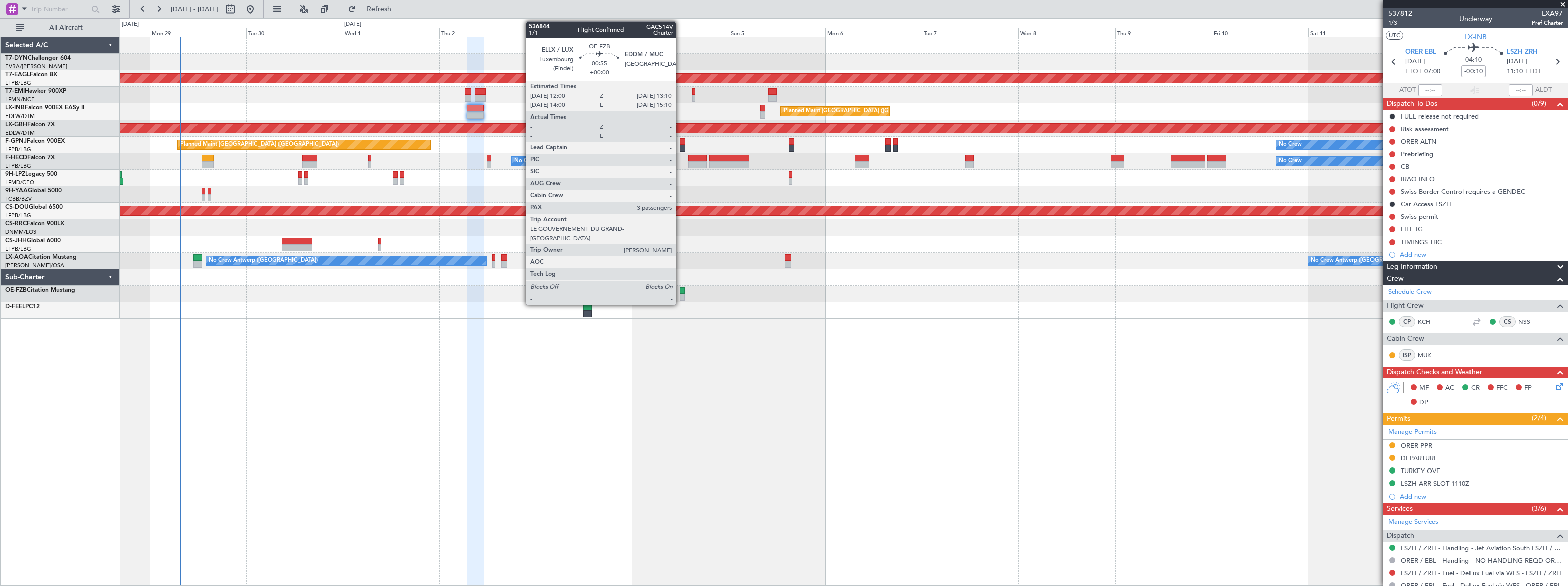
click at [681, 297] on div at bounding box center [682, 297] width 5 height 7
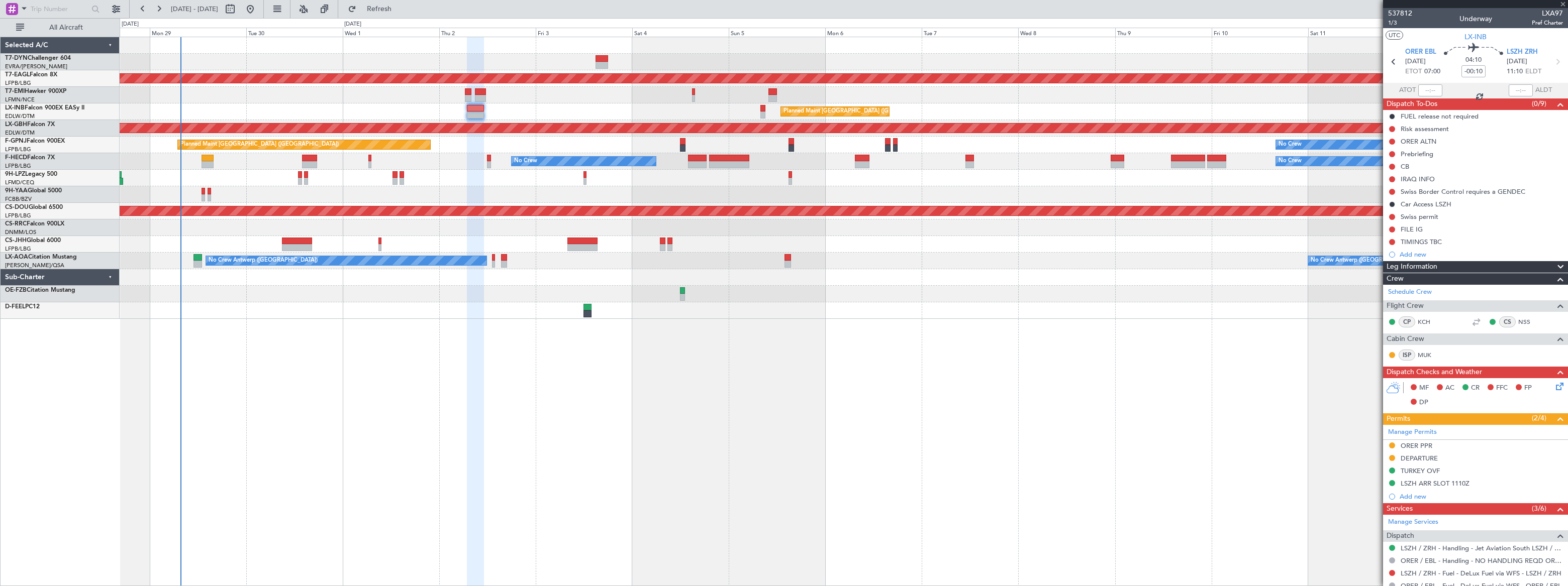
type input "3"
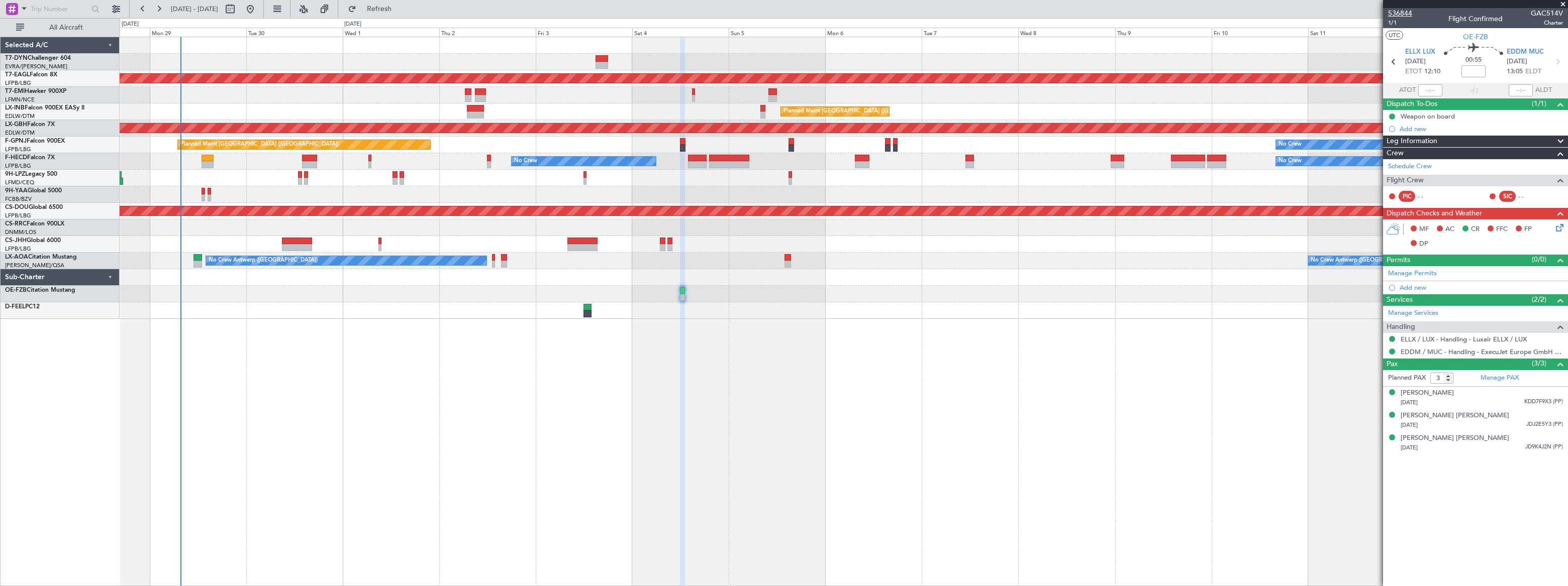
click at [1149, 13] on span "536844" at bounding box center [1399, 13] width 24 height 11
click at [1149, 73] on input at bounding box center [1473, 71] width 24 height 13
type input "-00:00"
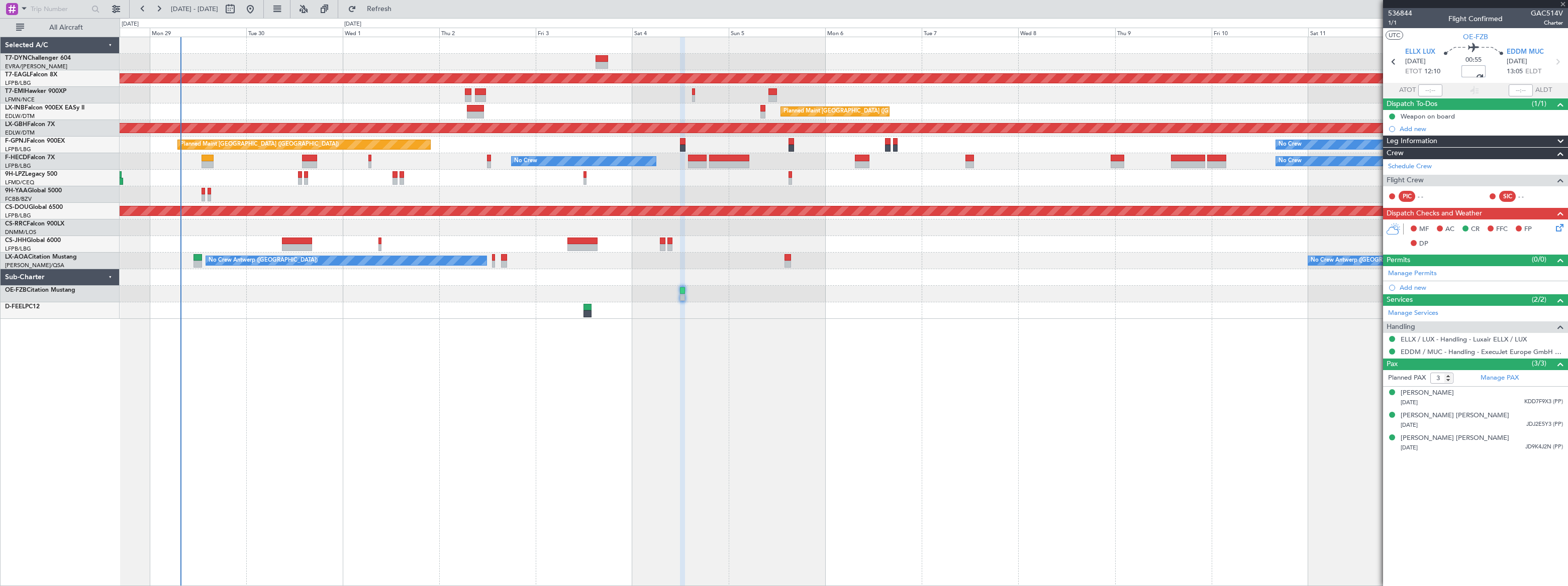
click at [1149, 75] on input "-00:00" at bounding box center [1473, 71] width 24 height 13
type input "-00:15"
click at [1493, 73] on div "00:55 -00:15" at bounding box center [1473, 62] width 67 height 38
click at [1406, 13] on span "536844" at bounding box center [1399, 13] width 24 height 11
